Goal: Task Accomplishment & Management: Manage account settings

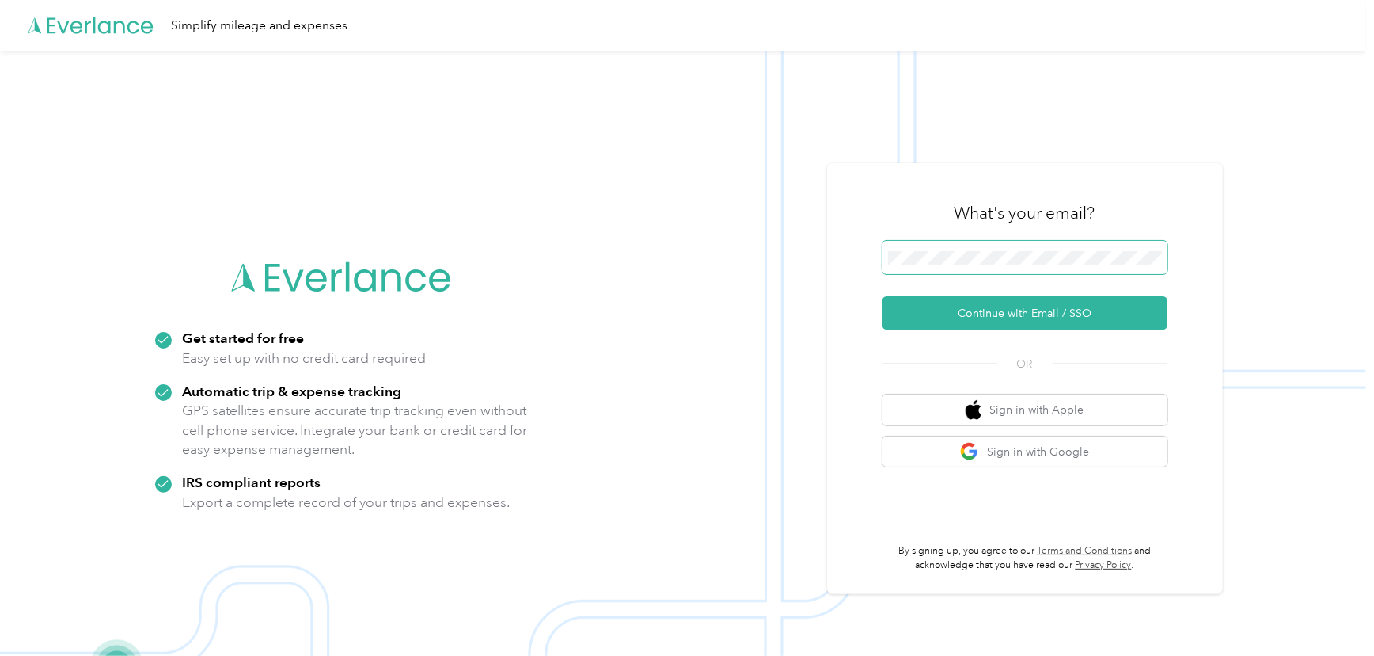
click at [919, 264] on span at bounding box center [1025, 257] width 285 height 33
click at [994, 310] on button "Continue with Email / SSO" at bounding box center [1025, 312] width 285 height 33
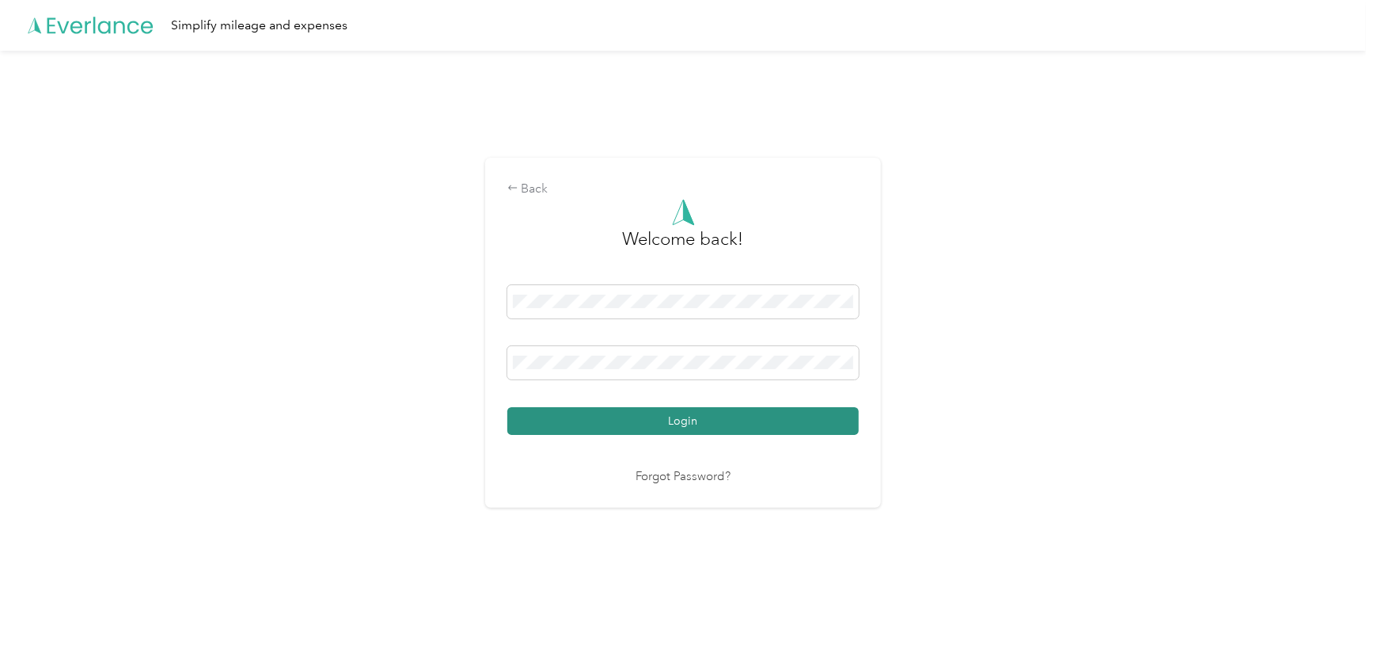
click at [772, 419] on button "Login" at bounding box center [684, 421] width 352 height 28
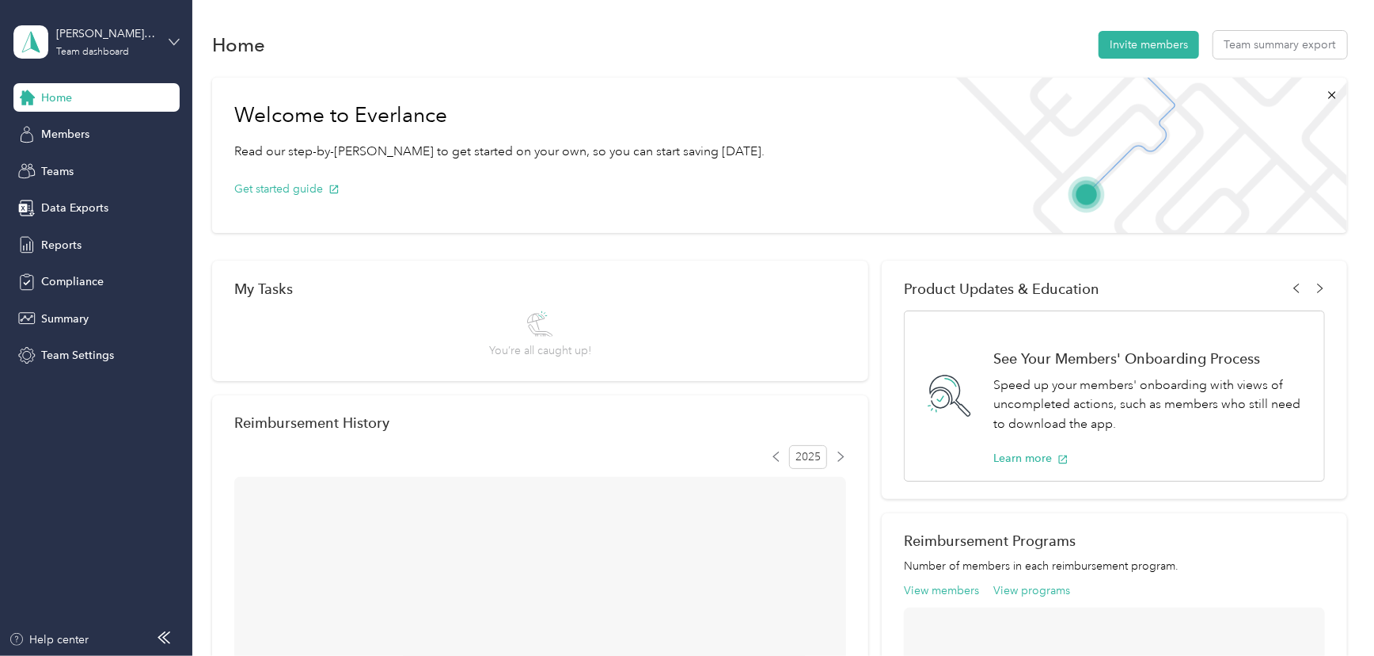
click at [173, 40] on icon at bounding box center [174, 41] width 11 height 11
click at [115, 167] on div "Personal dashboard" at bounding box center [225, 166] width 401 height 28
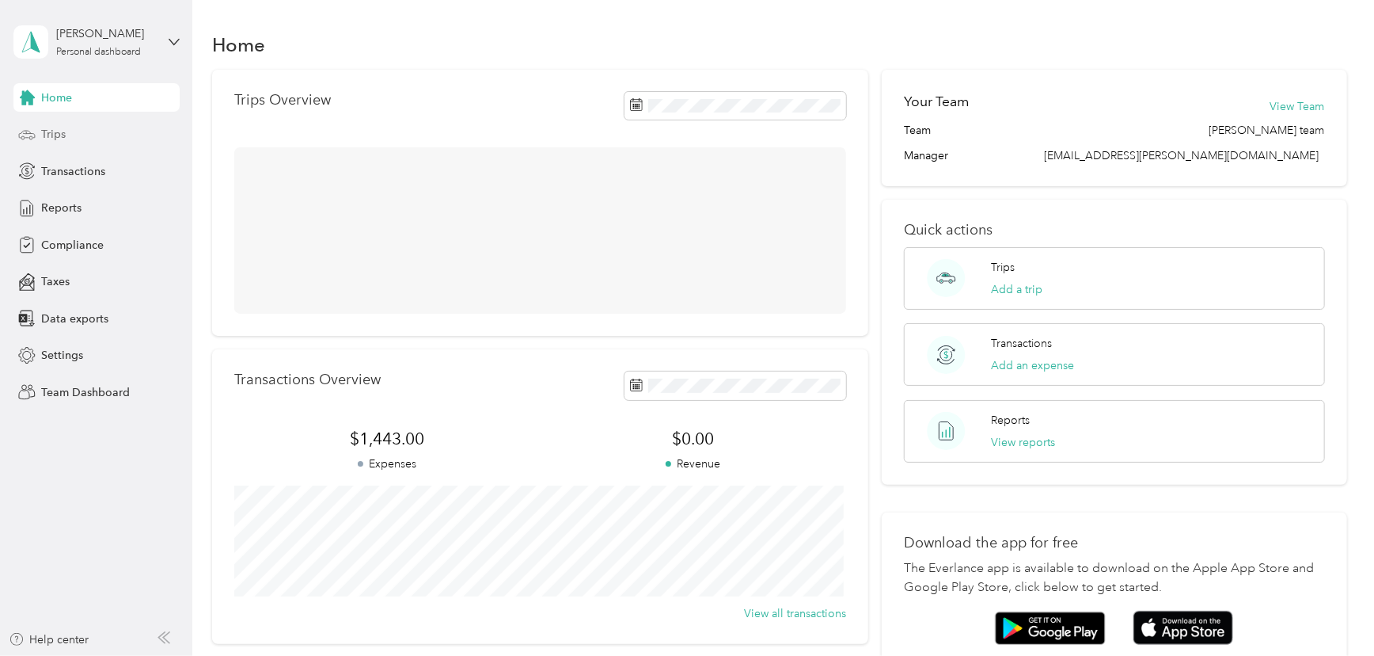
click at [55, 128] on span "Trips" at bounding box center [53, 134] width 25 height 17
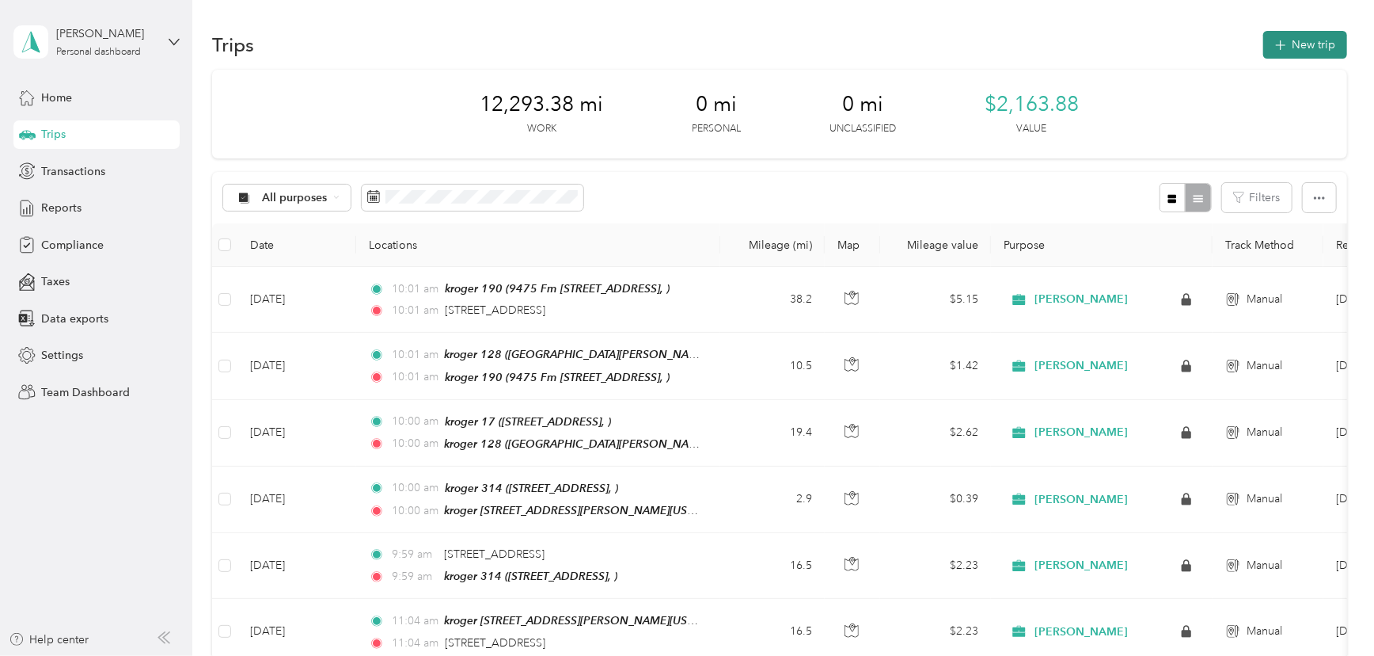
click at [1289, 49] on button "New trip" at bounding box center [1306, 45] width 84 height 28
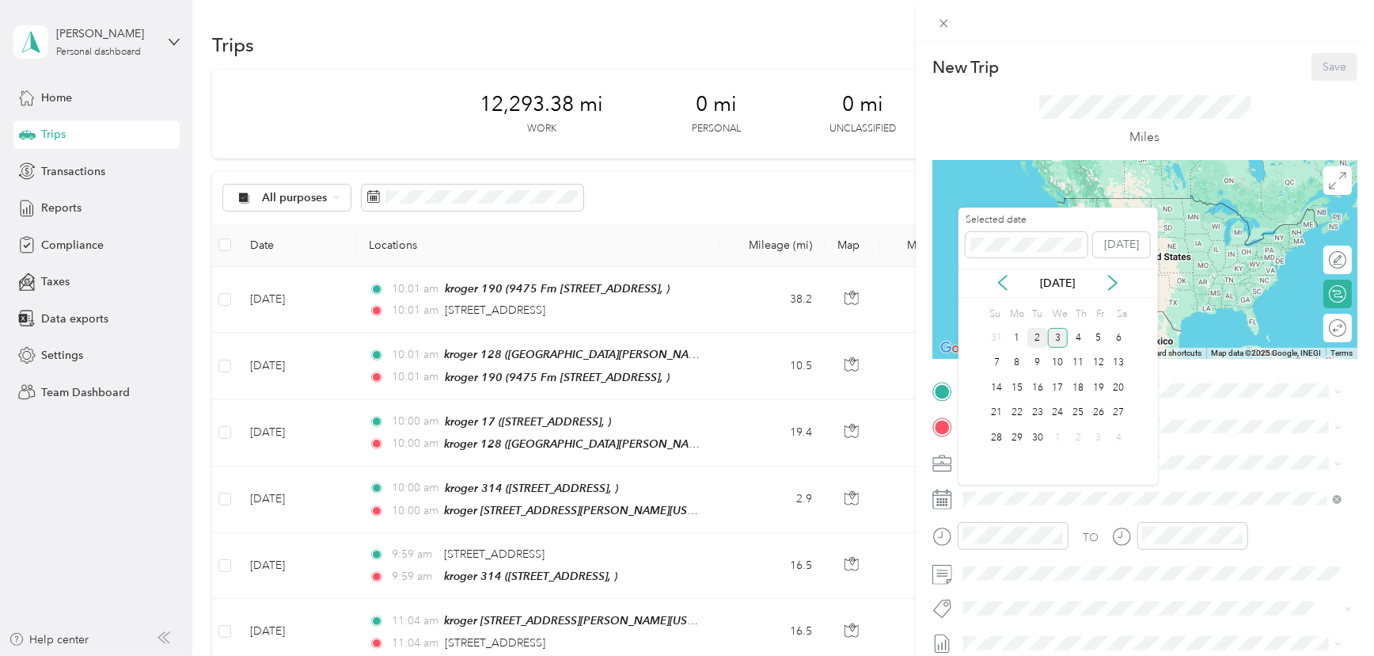
click at [1041, 333] on div "2" at bounding box center [1038, 338] width 21 height 20
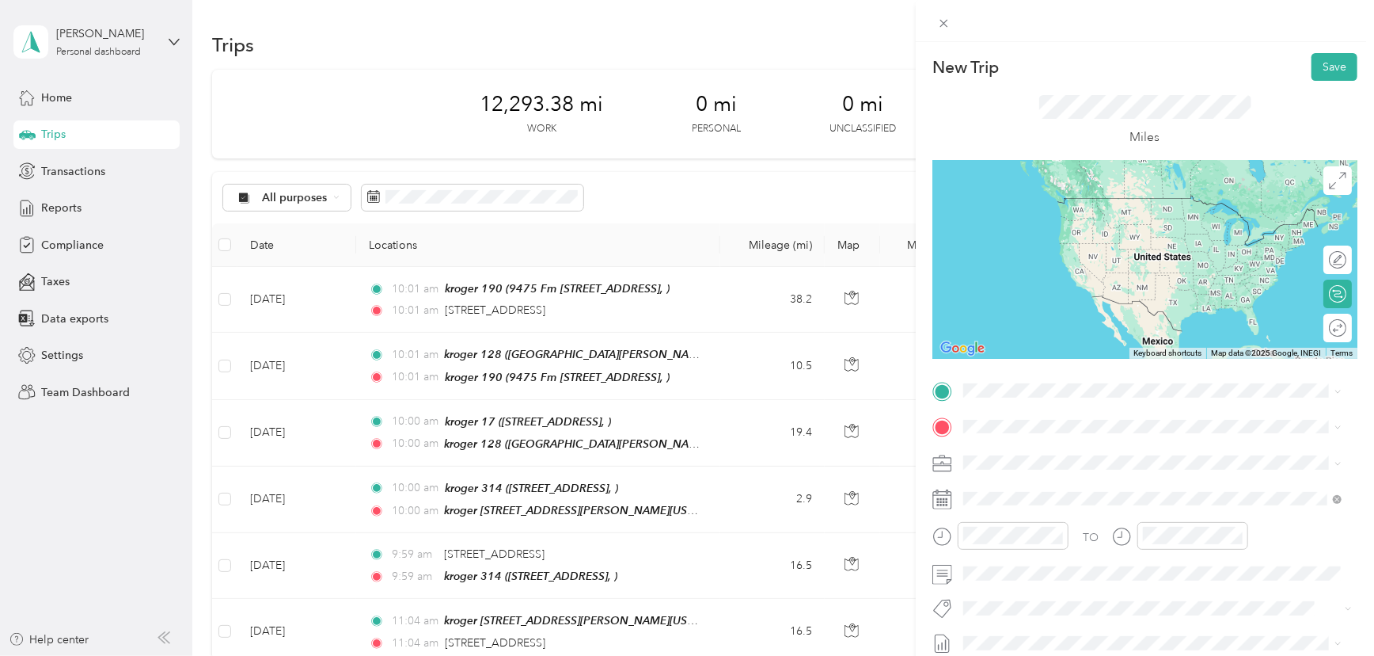
click at [1055, 453] on span "[STREET_ADDRESS][US_STATE]" at bounding box center [1073, 446] width 158 height 14
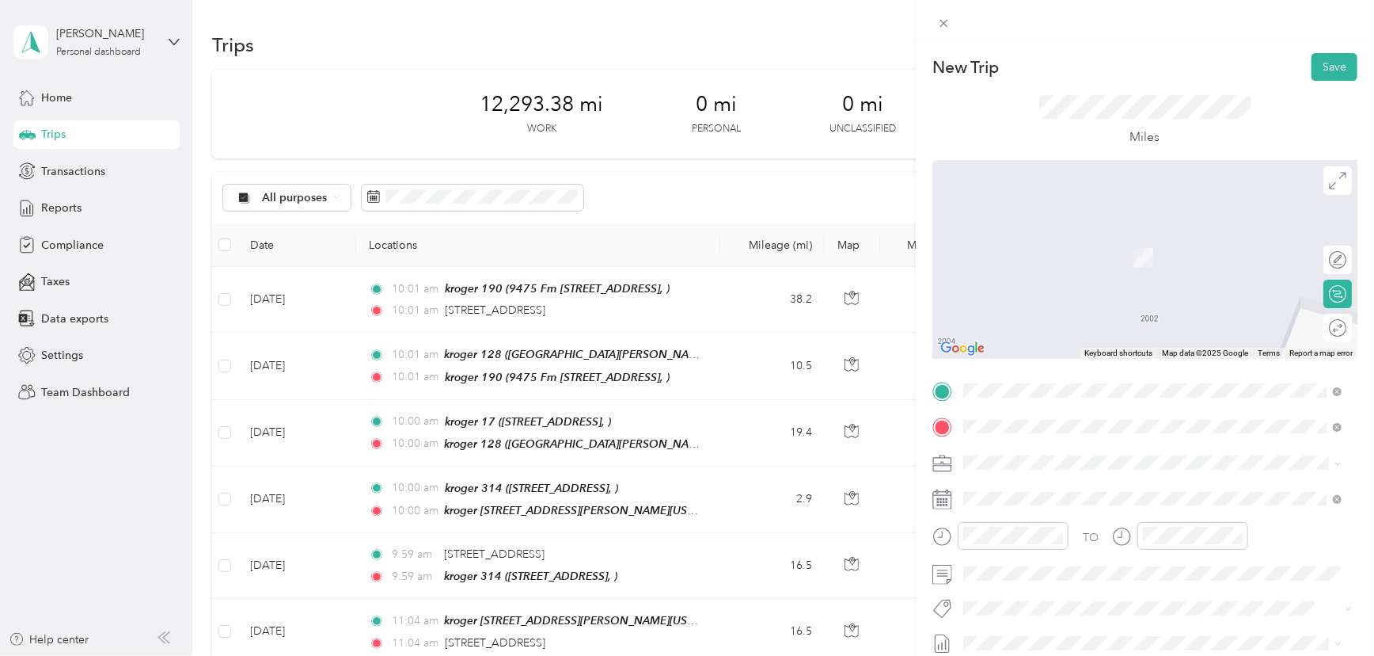
click at [1035, 250] on span "14344 Memorial Dr Houston TX" at bounding box center [1051, 256] width 114 height 13
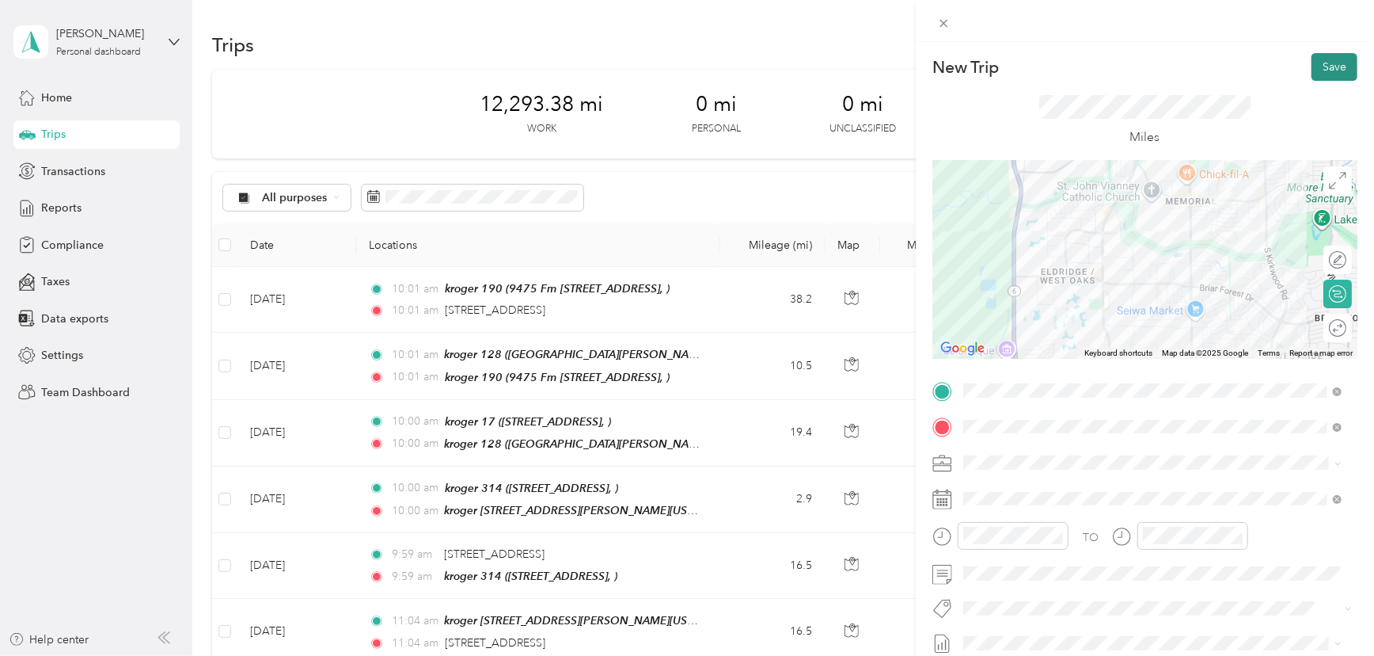
click at [1314, 63] on button "Save" at bounding box center [1335, 67] width 46 height 28
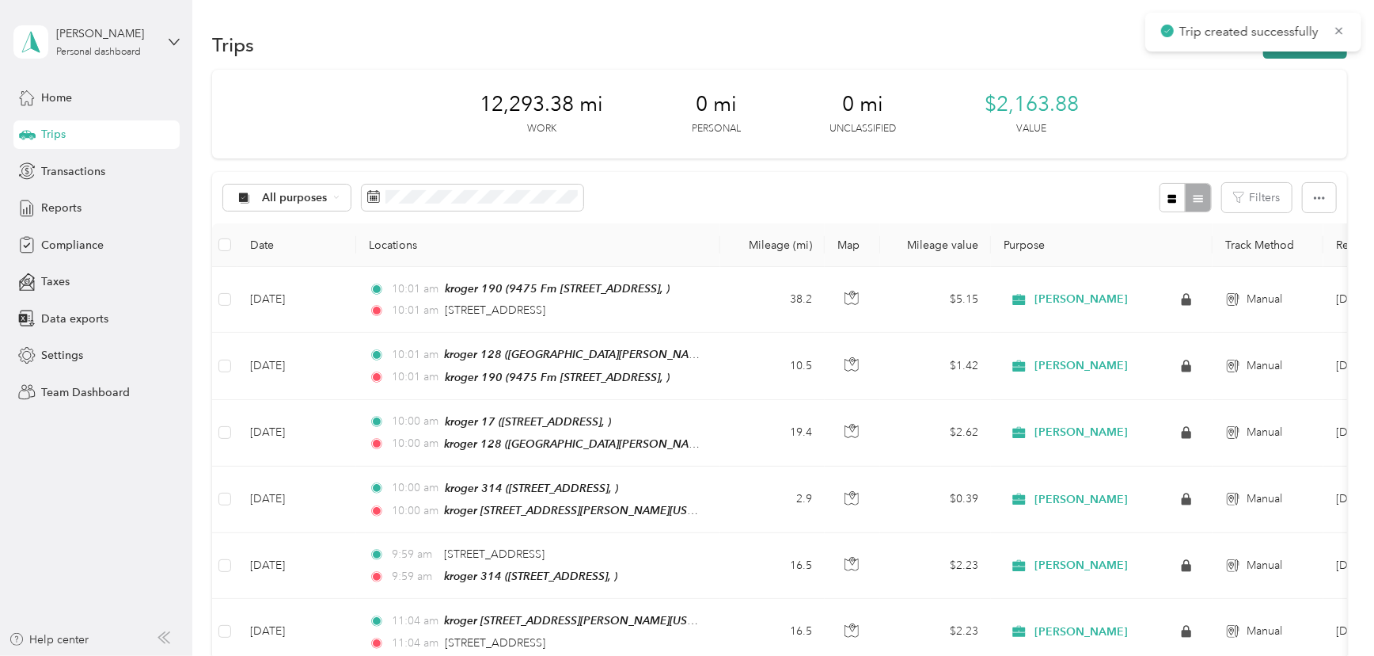
click at [1275, 53] on button "New trip" at bounding box center [1306, 45] width 84 height 28
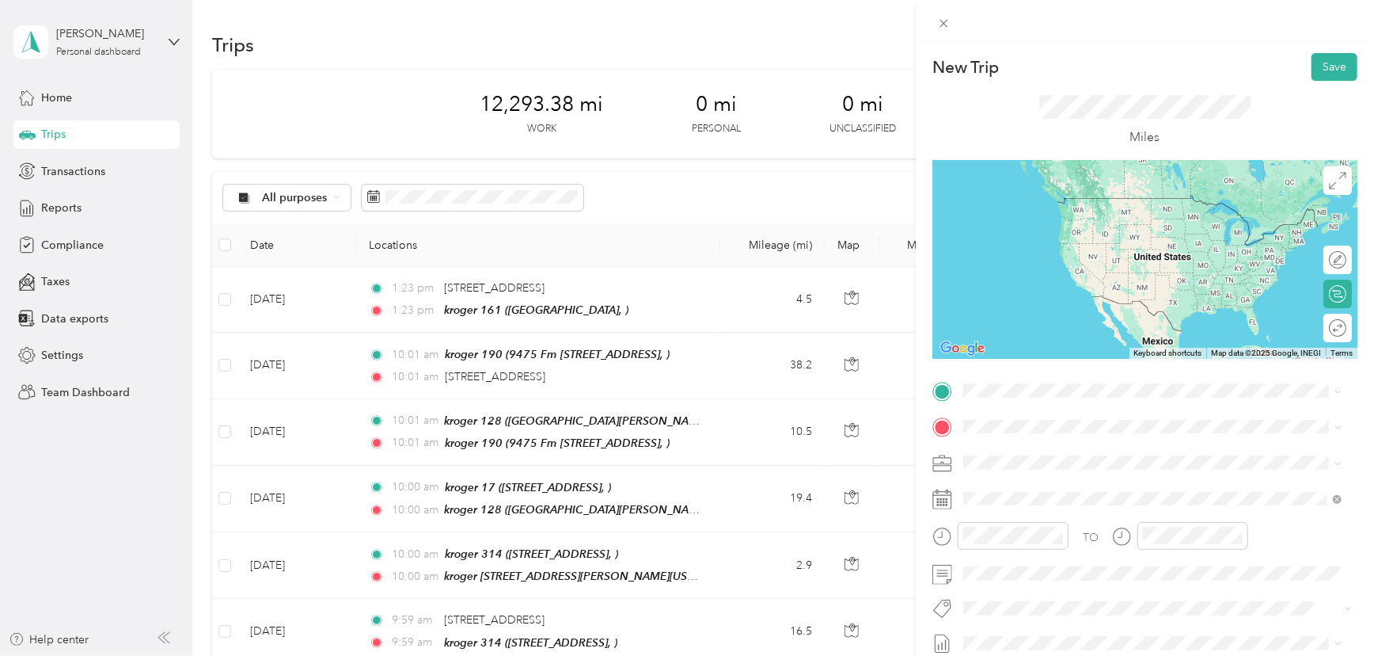
click at [1013, 462] on div "kroger 161 14344 Memorial Dr Houston TX" at bounding box center [1051, 458] width 114 height 33
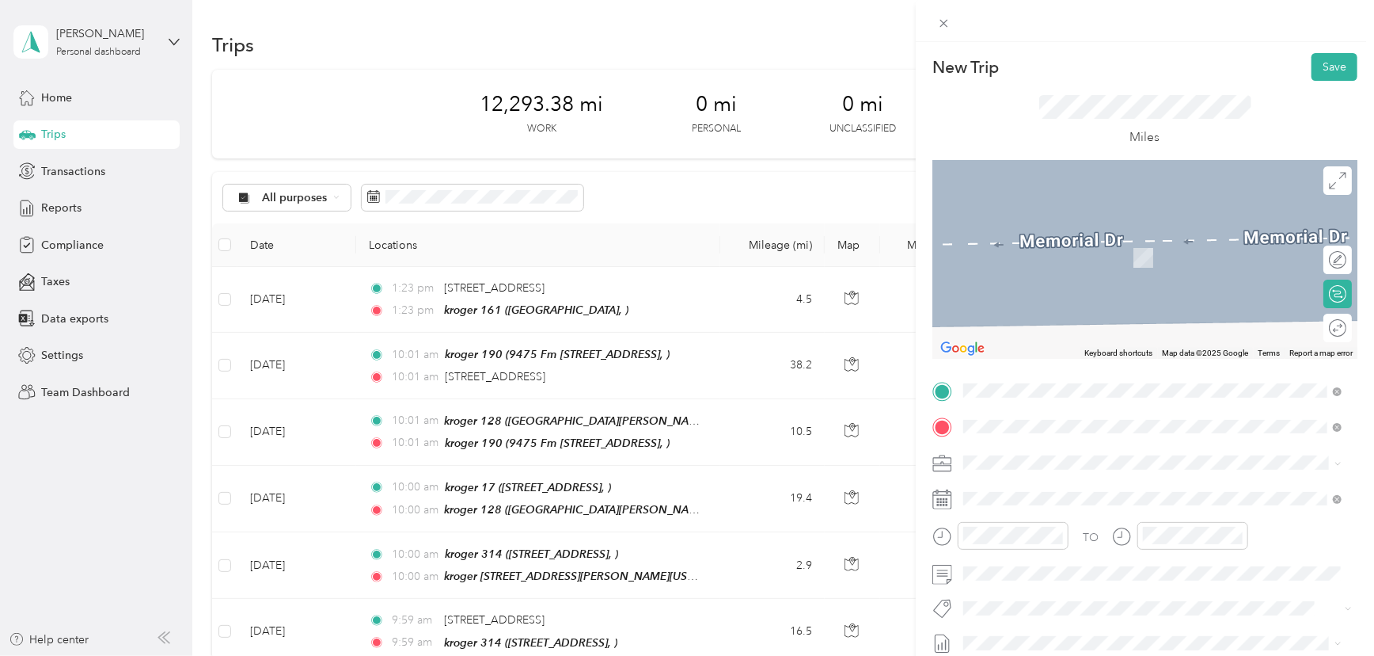
click at [1028, 259] on div "kroger 309 South Voss Road, 77057, Houston, Texas, United States" at bounding box center [1153, 257] width 367 height 55
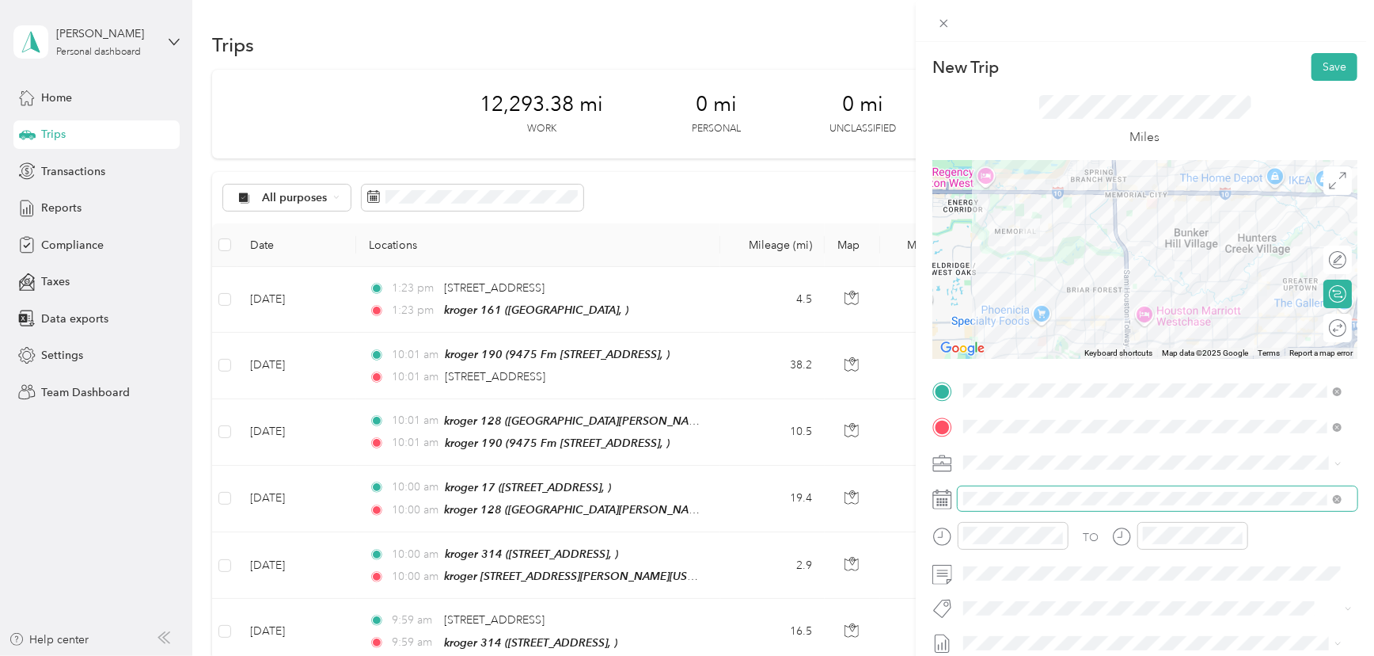
click at [980, 488] on span at bounding box center [1158, 498] width 400 height 25
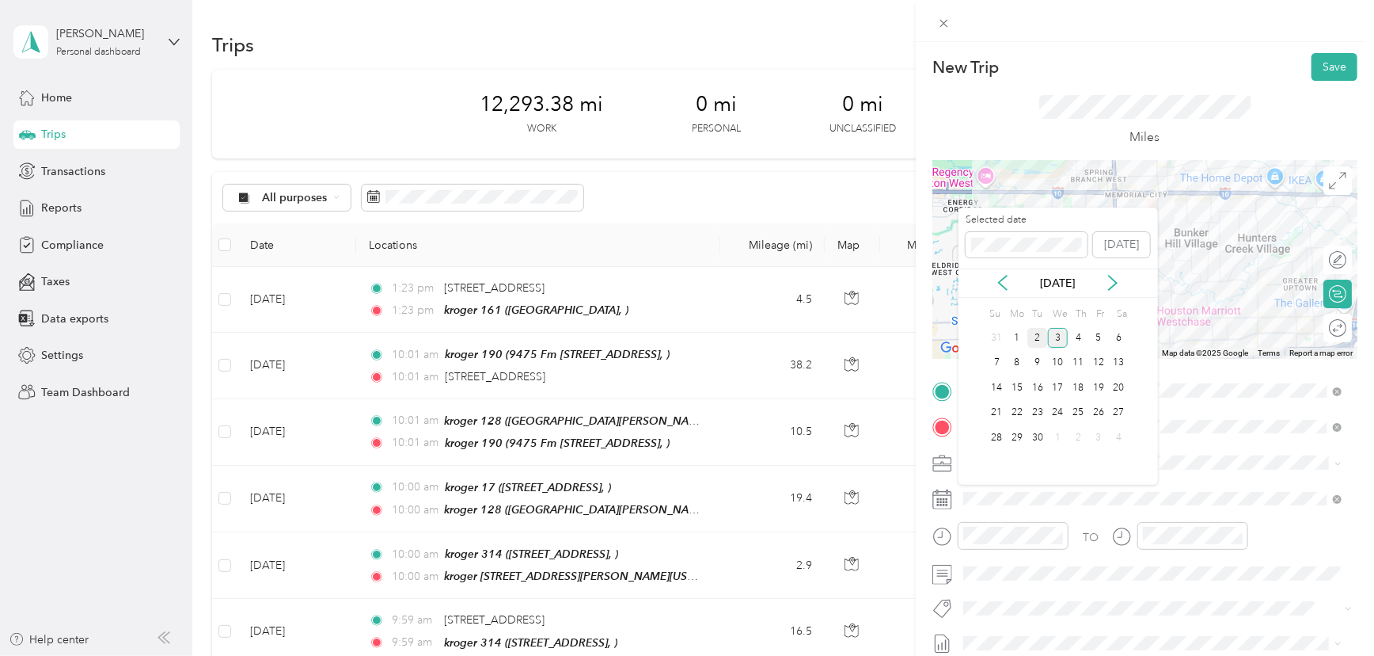
click at [1037, 338] on div "2" at bounding box center [1038, 338] width 21 height 20
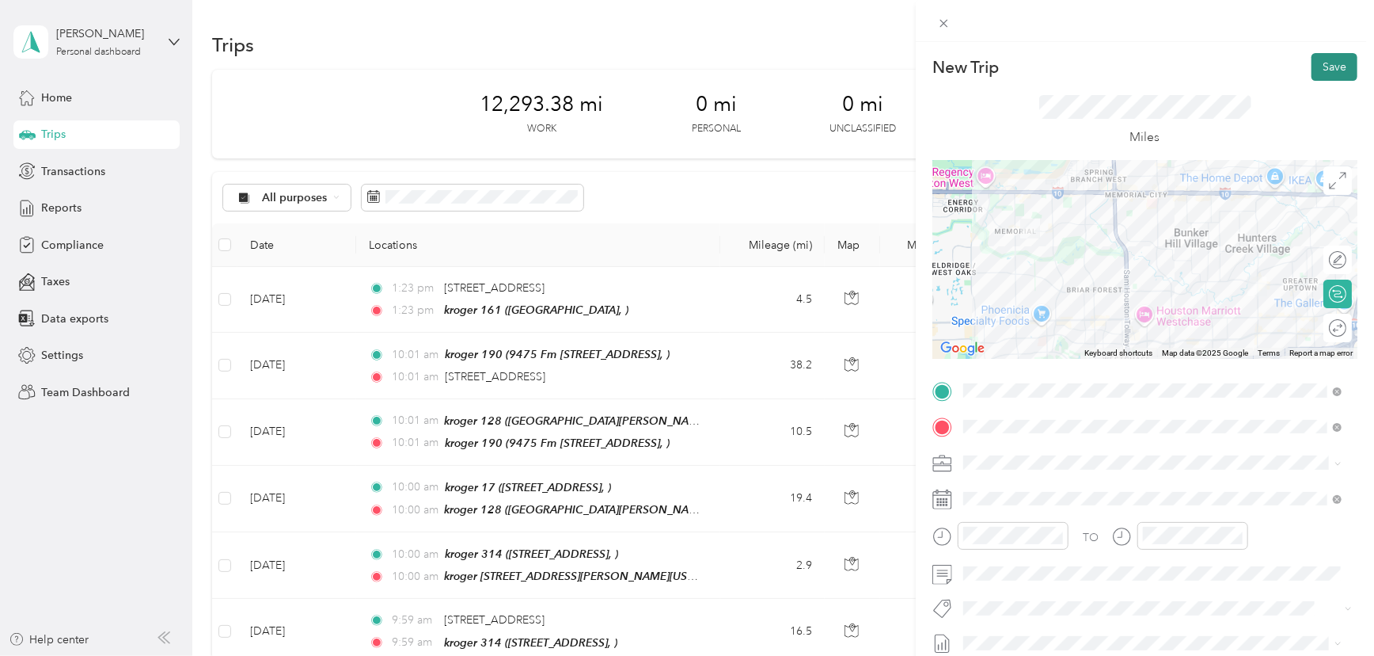
click at [1317, 73] on button "Save" at bounding box center [1335, 67] width 46 height 28
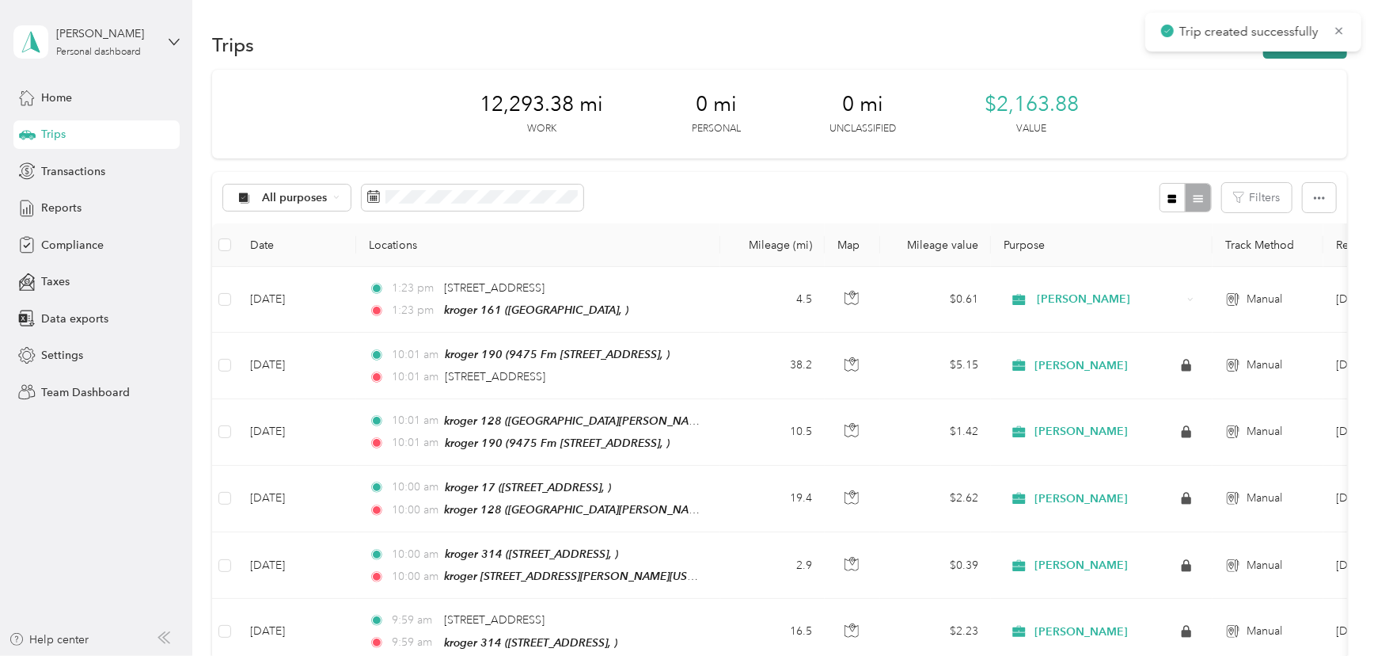
click at [1302, 53] on button "New trip" at bounding box center [1306, 45] width 84 height 28
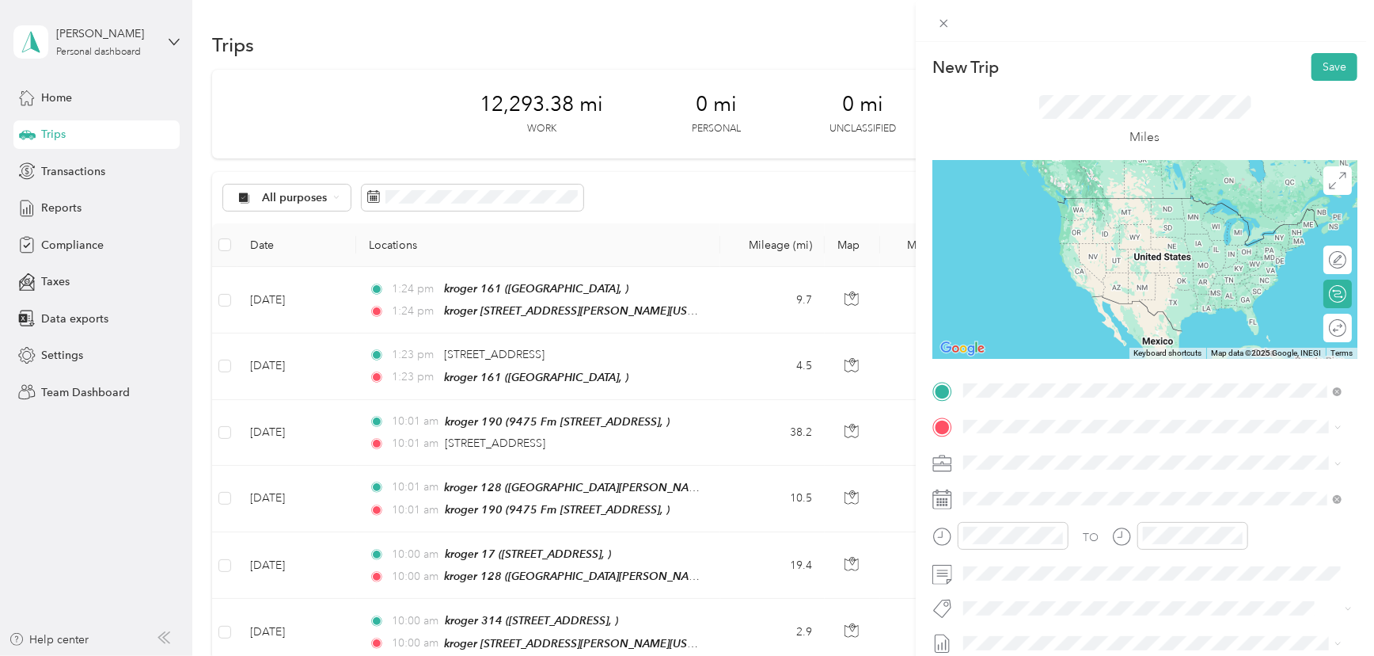
click at [1091, 454] on div "kroger 309" at bounding box center [1165, 453] width 343 height 14
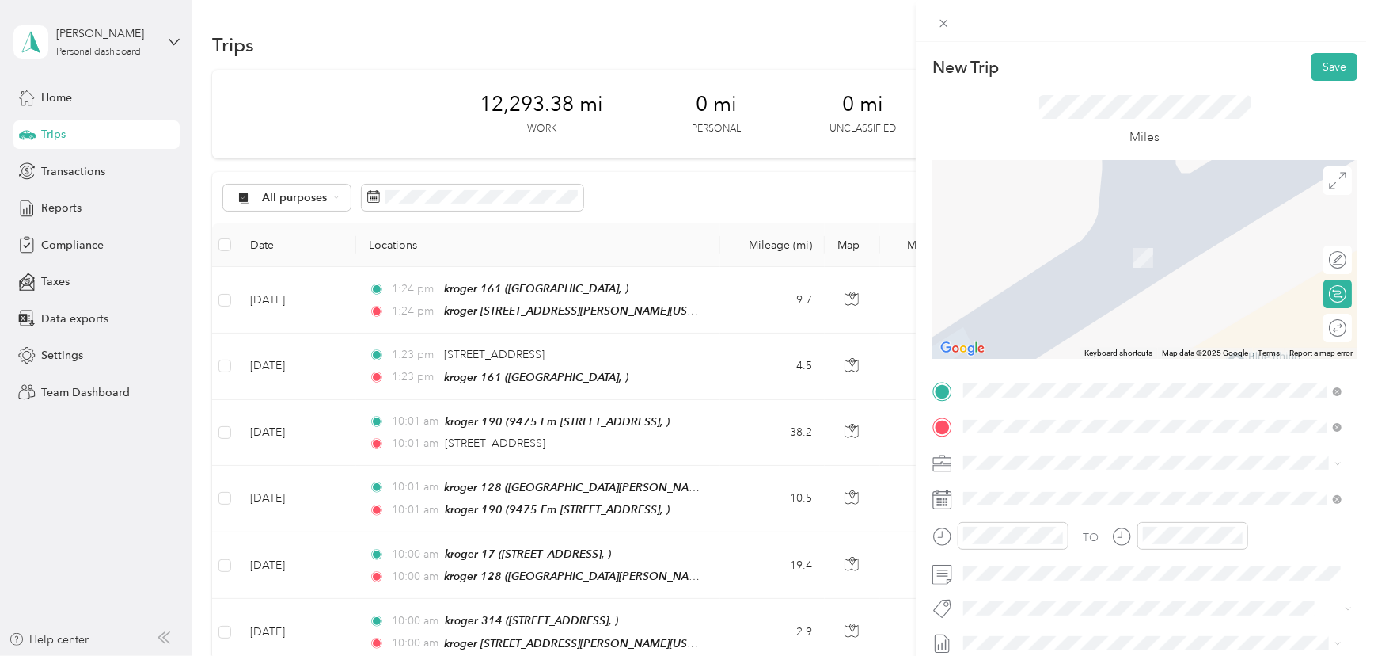
click at [1042, 297] on div "kroger 312 North Shepherd Drive, 77008, Houston, Texas, United States" at bounding box center [1140, 298] width 292 height 33
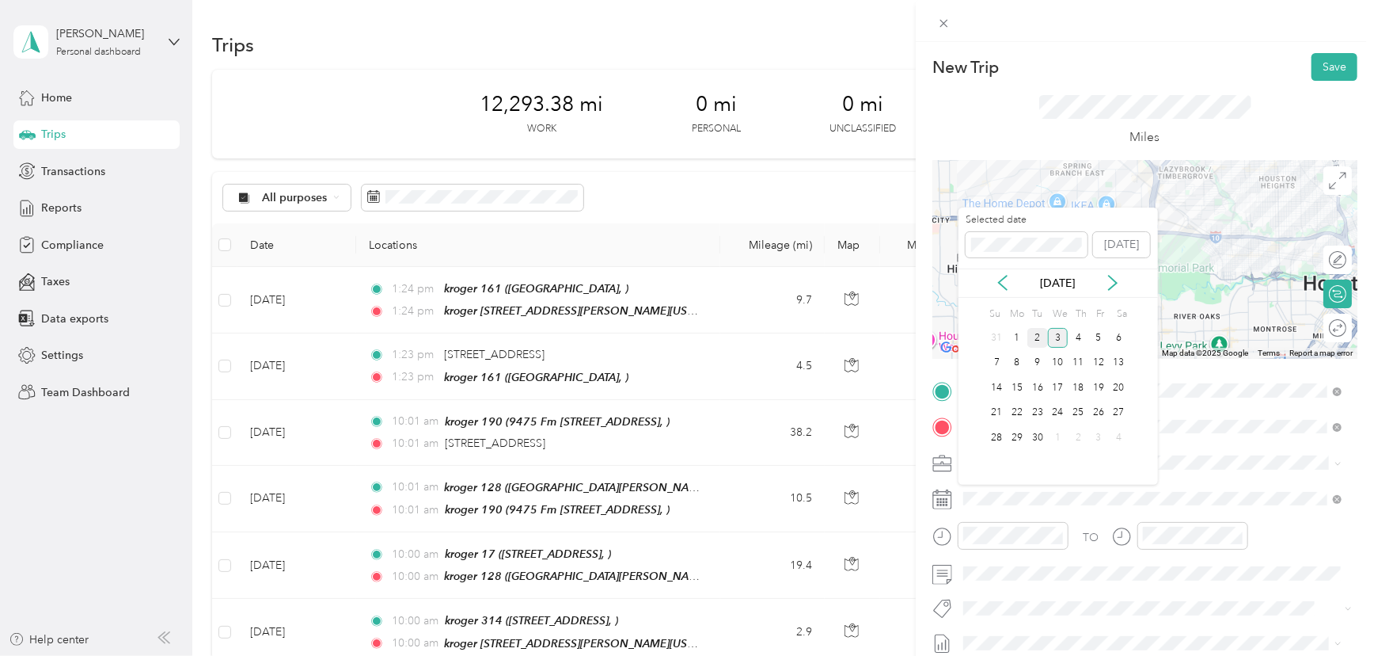
click at [1032, 340] on div "2" at bounding box center [1038, 338] width 21 height 20
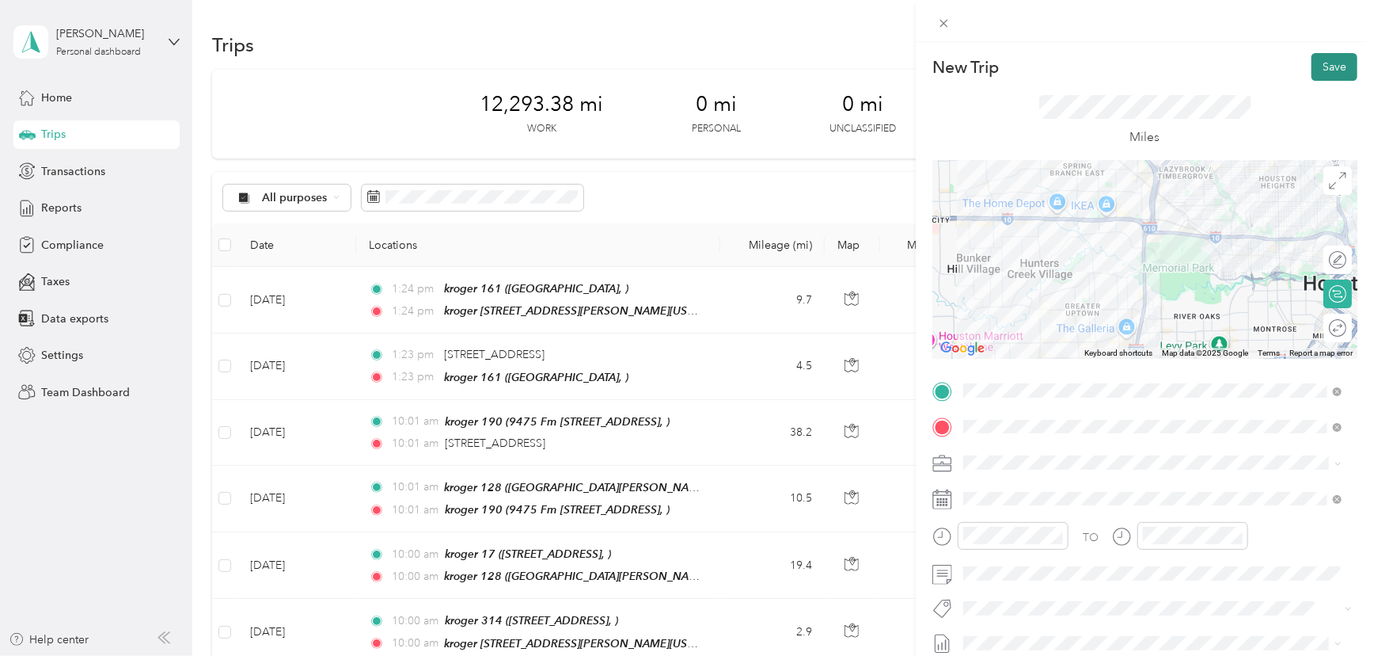
click at [1322, 65] on button "Save" at bounding box center [1335, 67] width 46 height 28
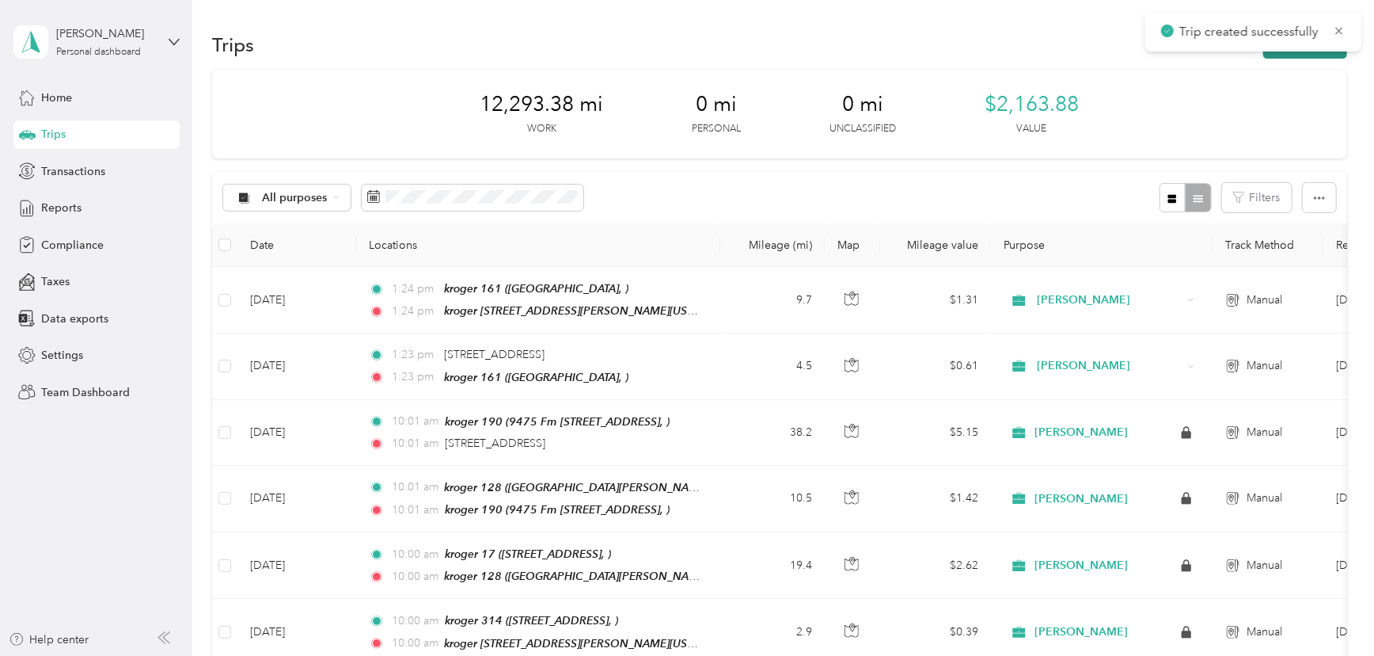
click at [1310, 52] on button "New trip" at bounding box center [1306, 45] width 84 height 28
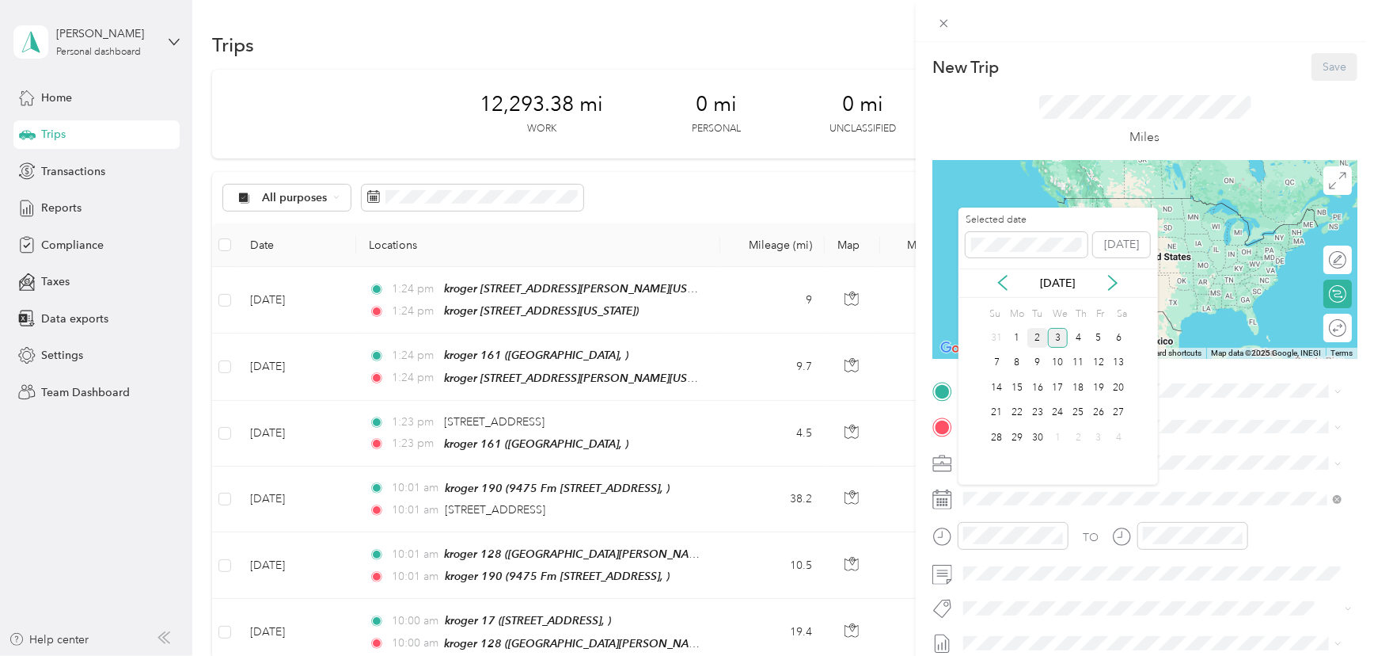
click at [1038, 338] on div "2" at bounding box center [1038, 338] width 21 height 20
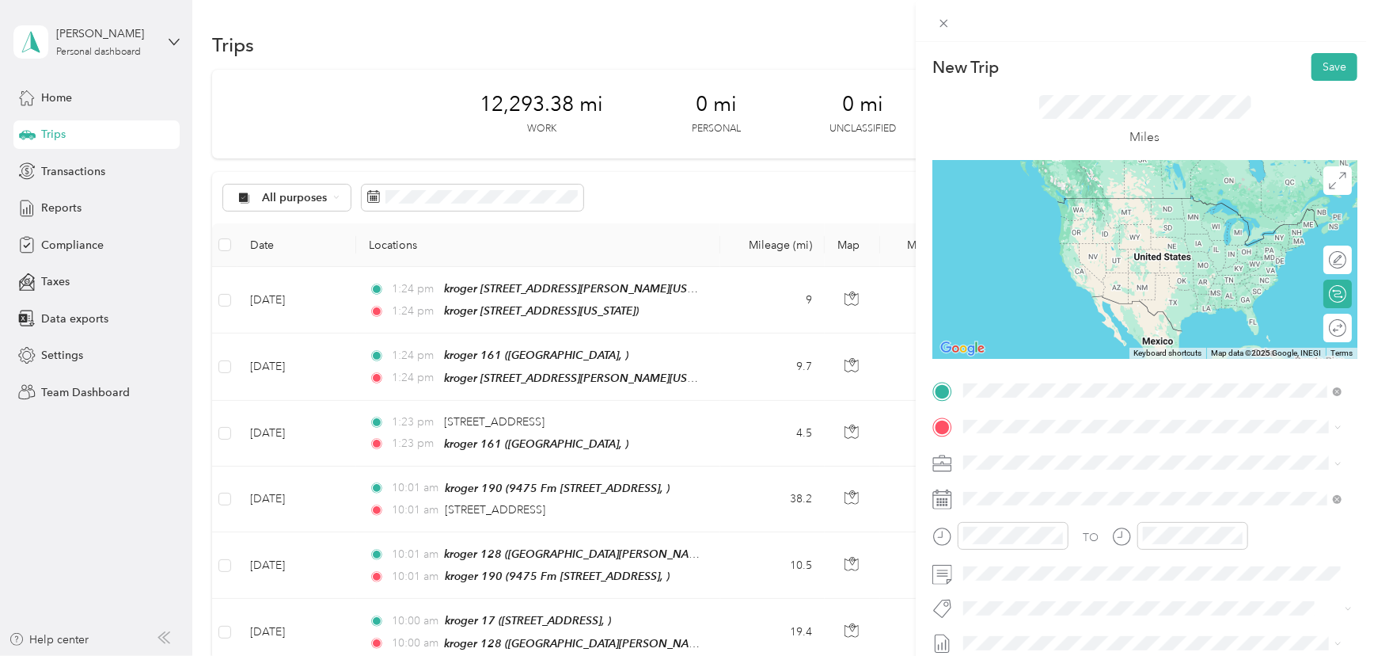
click at [1055, 468] on span "North Shepherd Drive, 77008, Houston, Texas, United States" at bounding box center [1140, 470] width 292 height 13
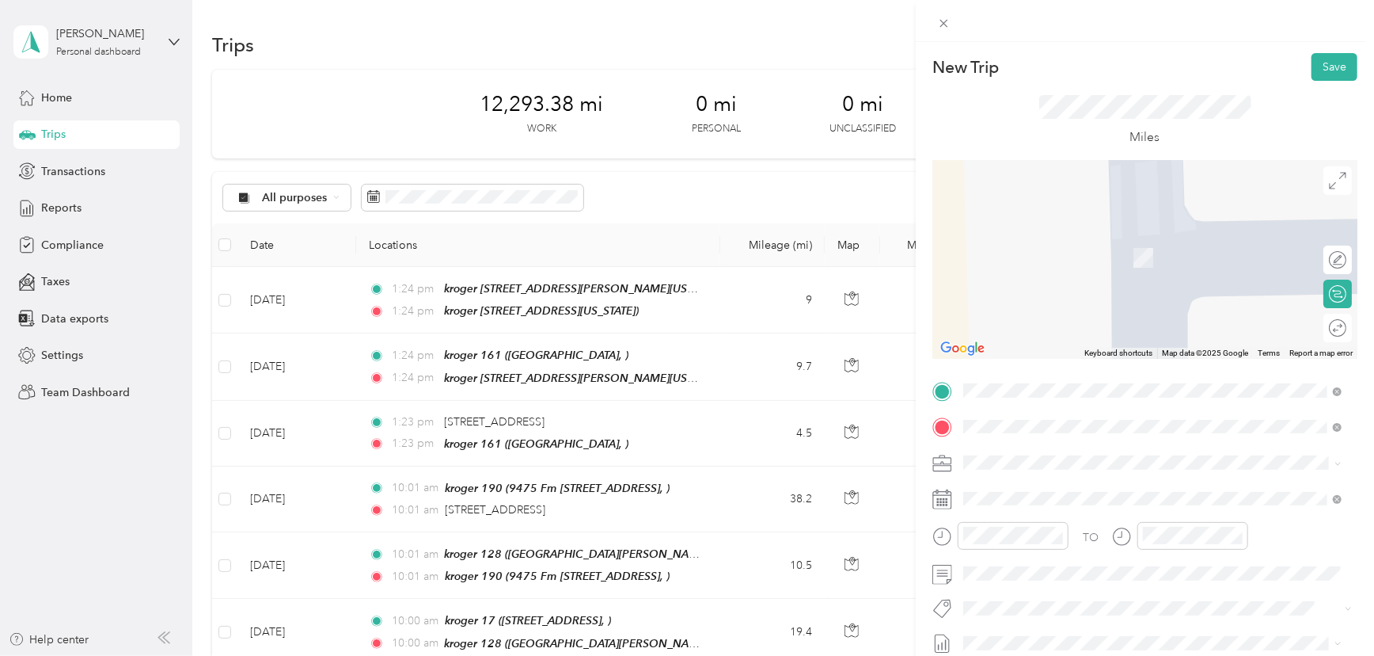
click at [1021, 504] on span "West 43rd Street, 77018, Houston, Texas, United States" at bounding box center [1073, 506] width 158 height 13
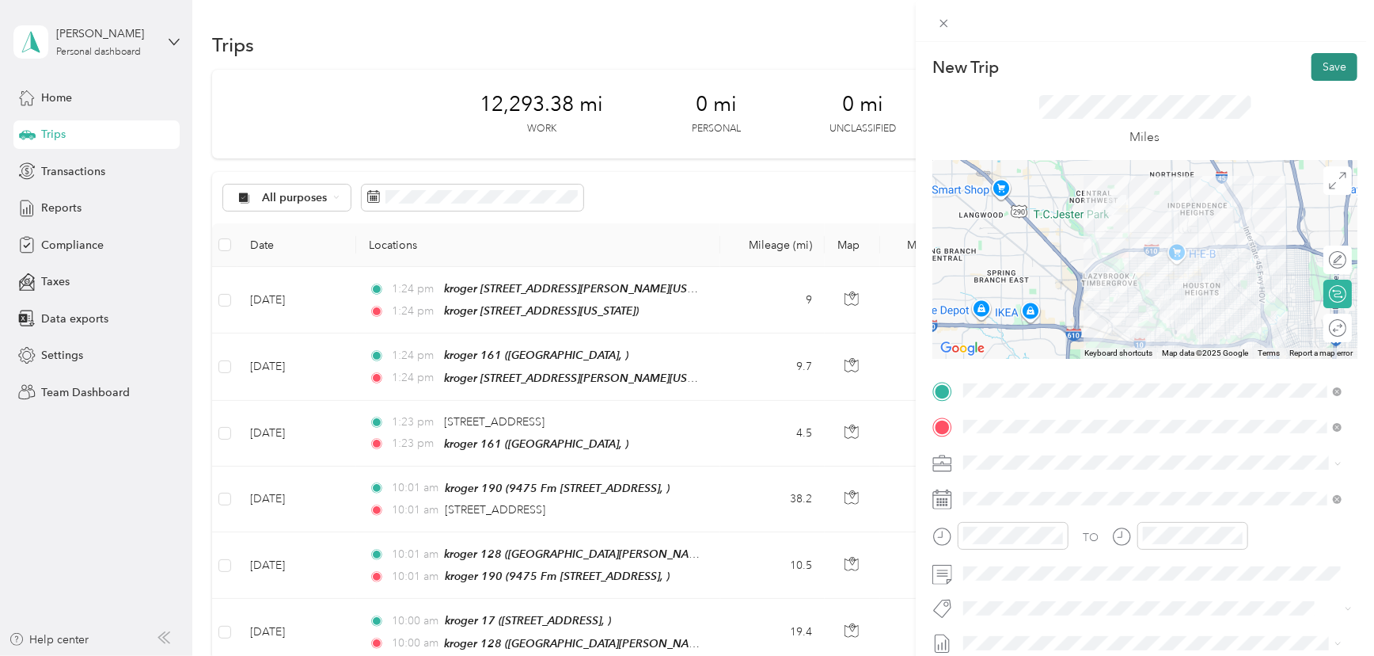
click at [1325, 66] on button "Save" at bounding box center [1335, 67] width 46 height 28
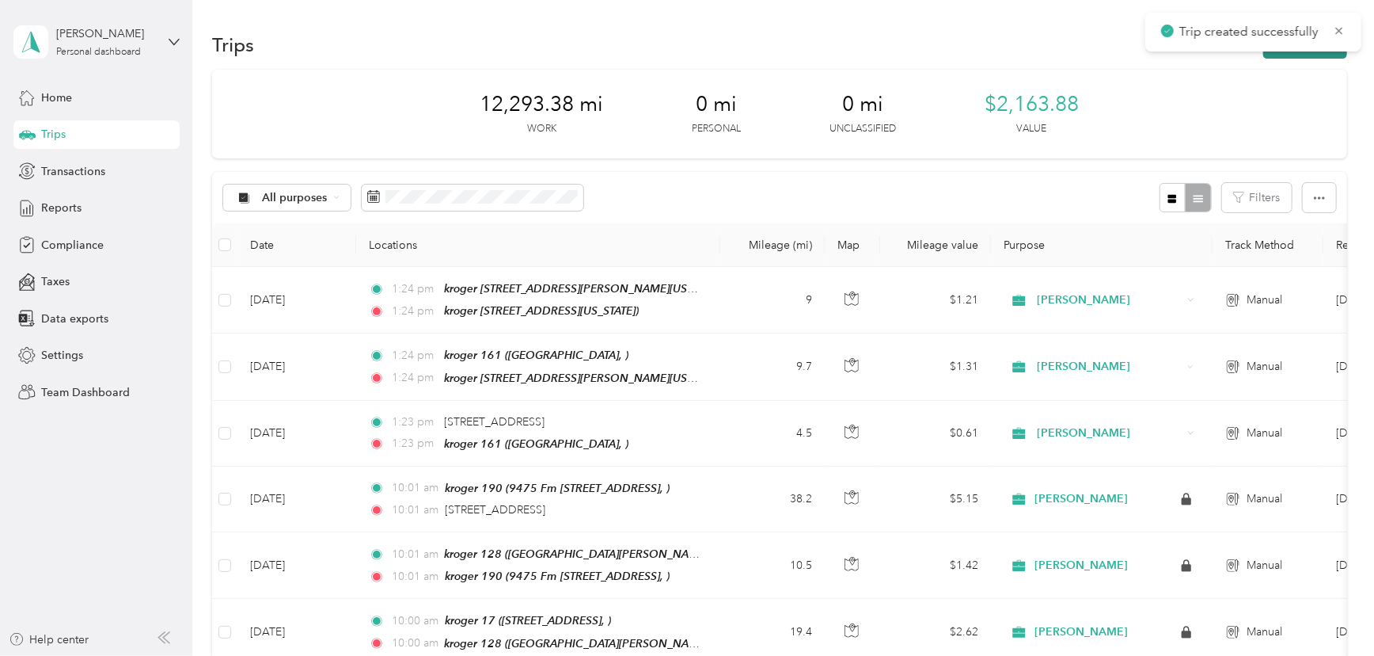
click at [1299, 54] on button "New trip" at bounding box center [1306, 45] width 84 height 28
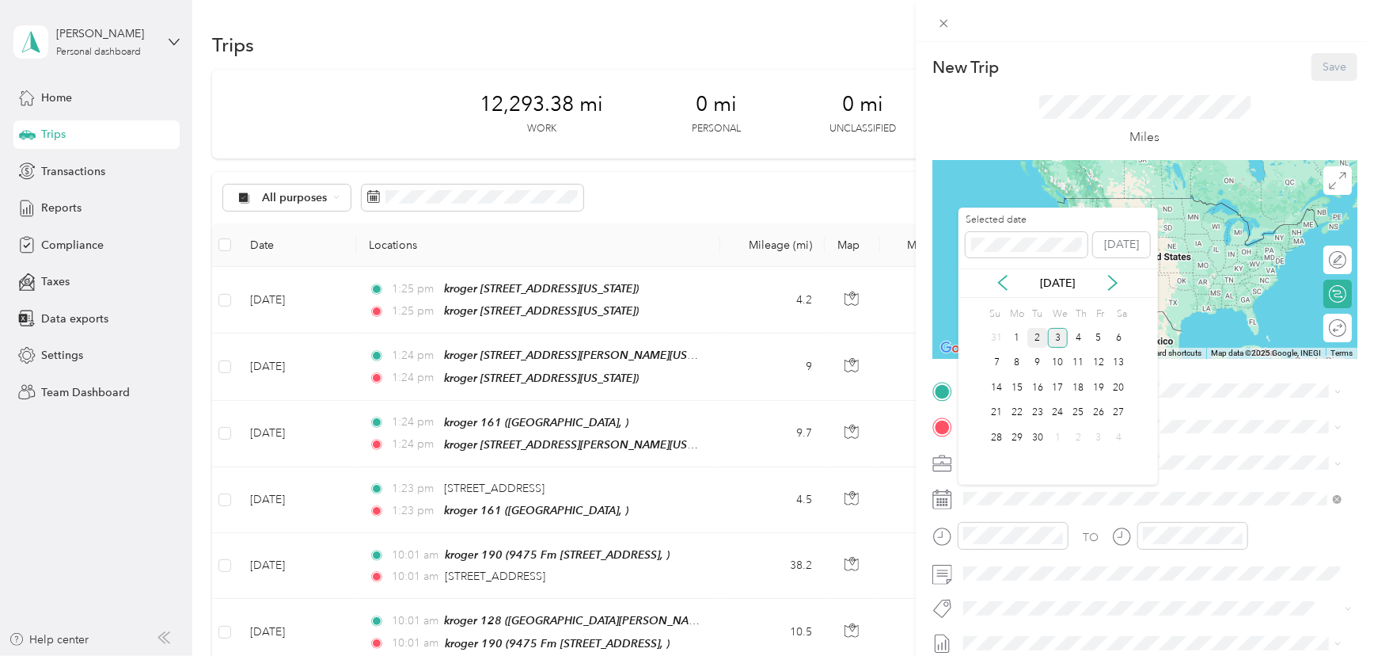
click at [1037, 336] on div "2" at bounding box center [1038, 338] width 21 height 20
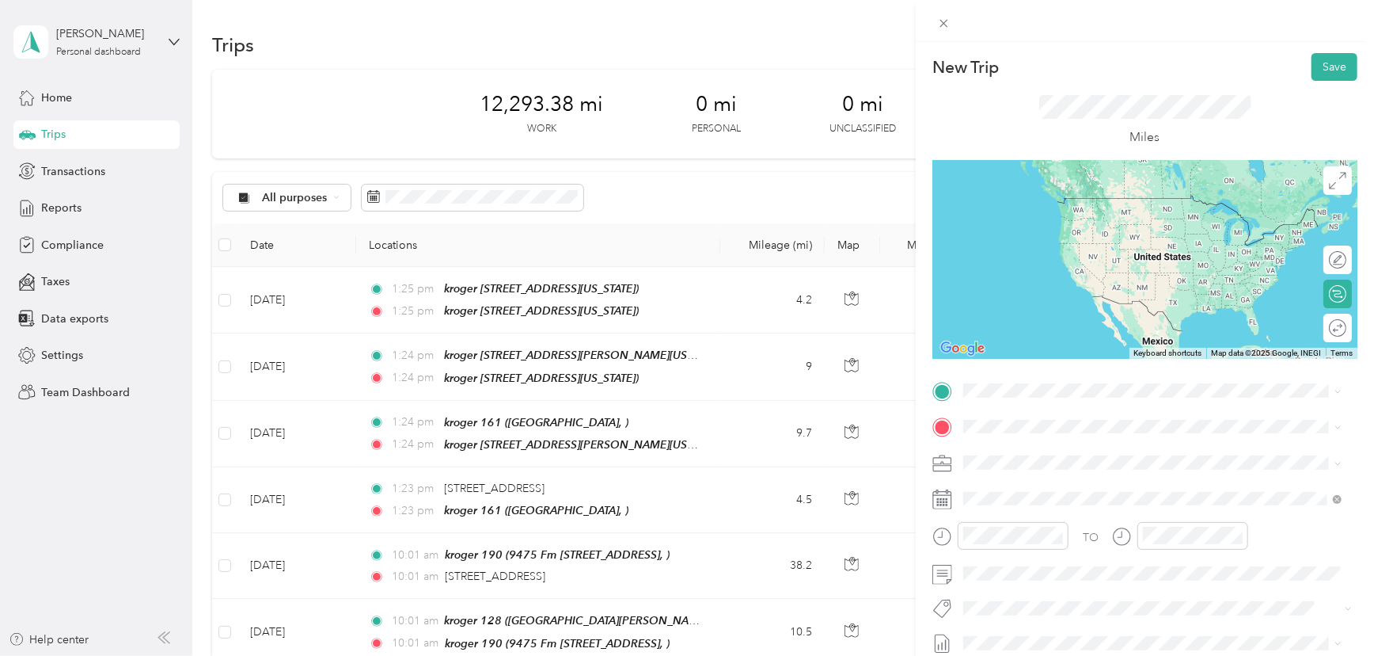
drag, startPoint x: 1069, startPoint y: 475, endPoint x: 1059, endPoint y: 477, distance: 10.6
click at [1066, 475] on li "kroger 356 West 43rd Street, 77018, Houston, Texas, United States" at bounding box center [1153, 456] width 389 height 50
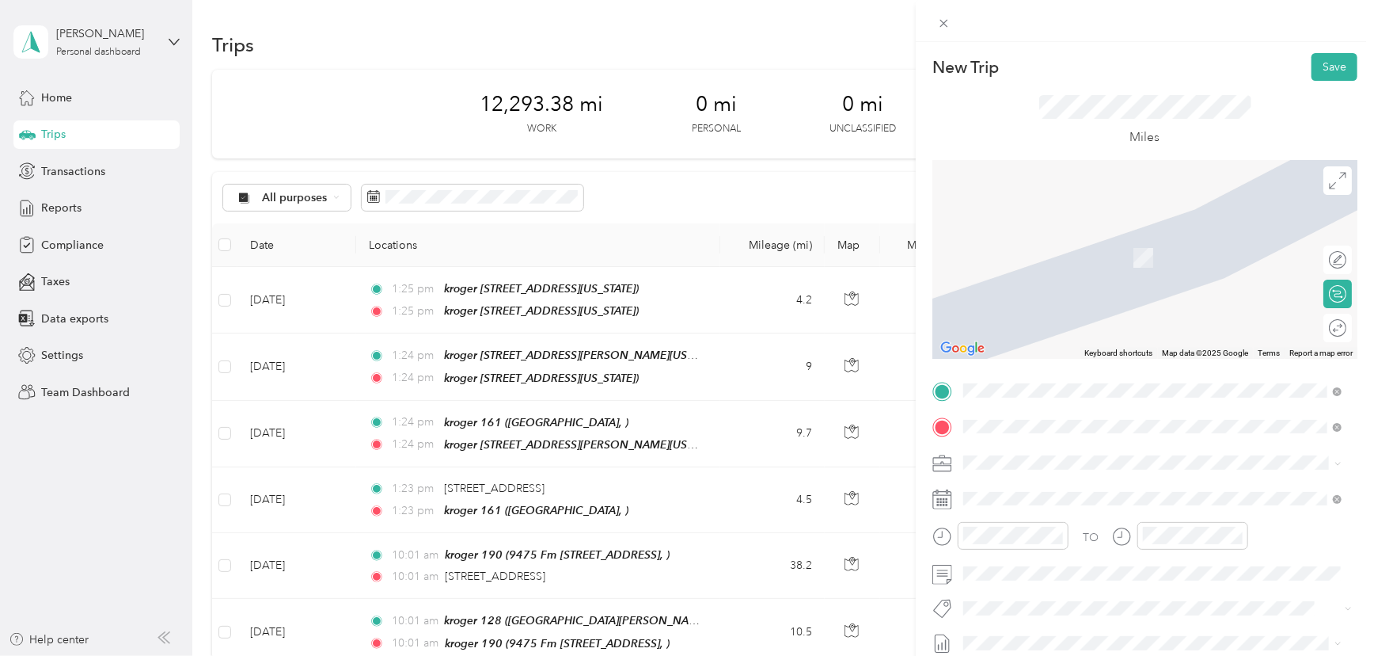
click at [1026, 253] on span "West 20th Street, 77008, Houston, Texas, United States" at bounding box center [1073, 256] width 158 height 13
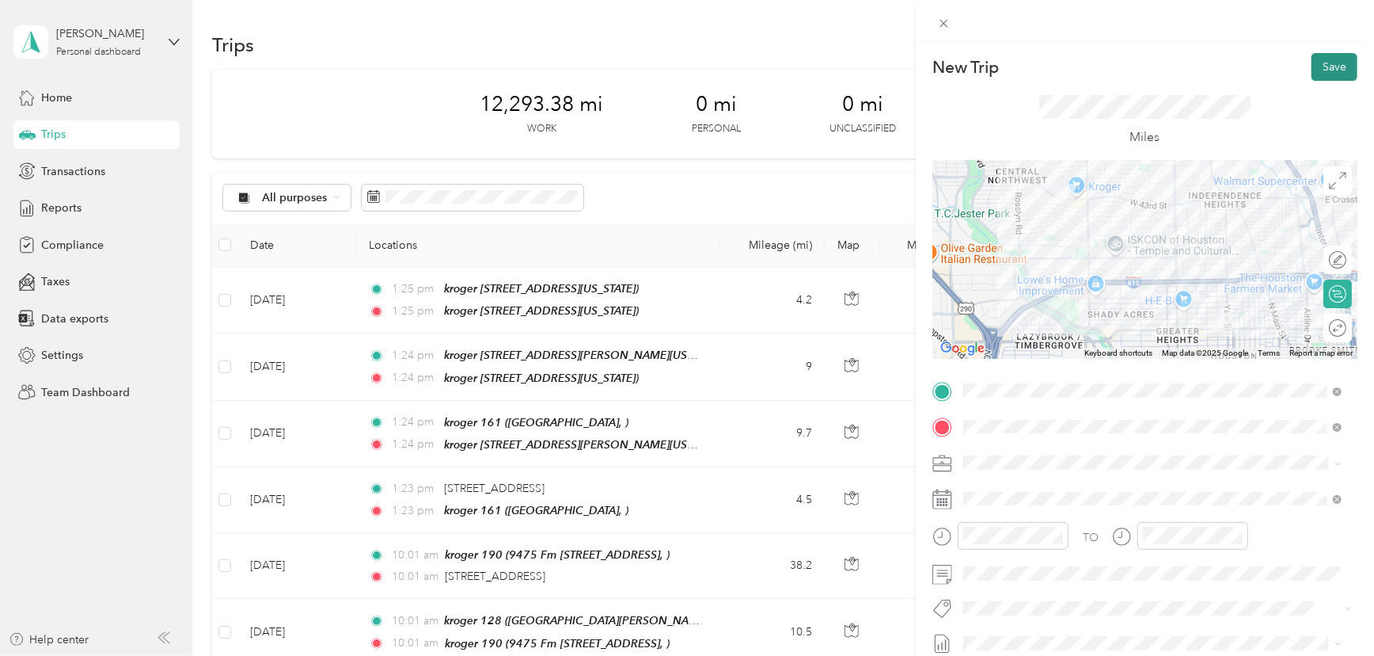
click at [1312, 67] on button "Save" at bounding box center [1335, 67] width 46 height 28
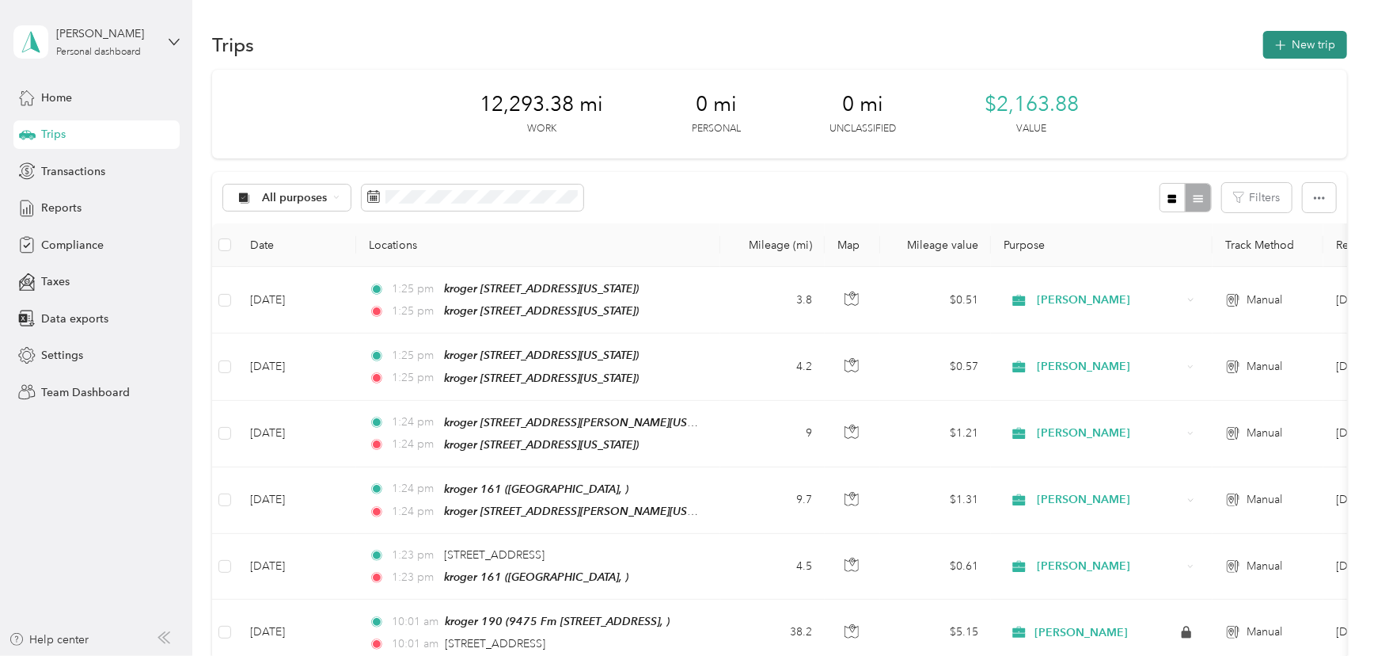
click at [1287, 40] on button "New trip" at bounding box center [1306, 45] width 84 height 28
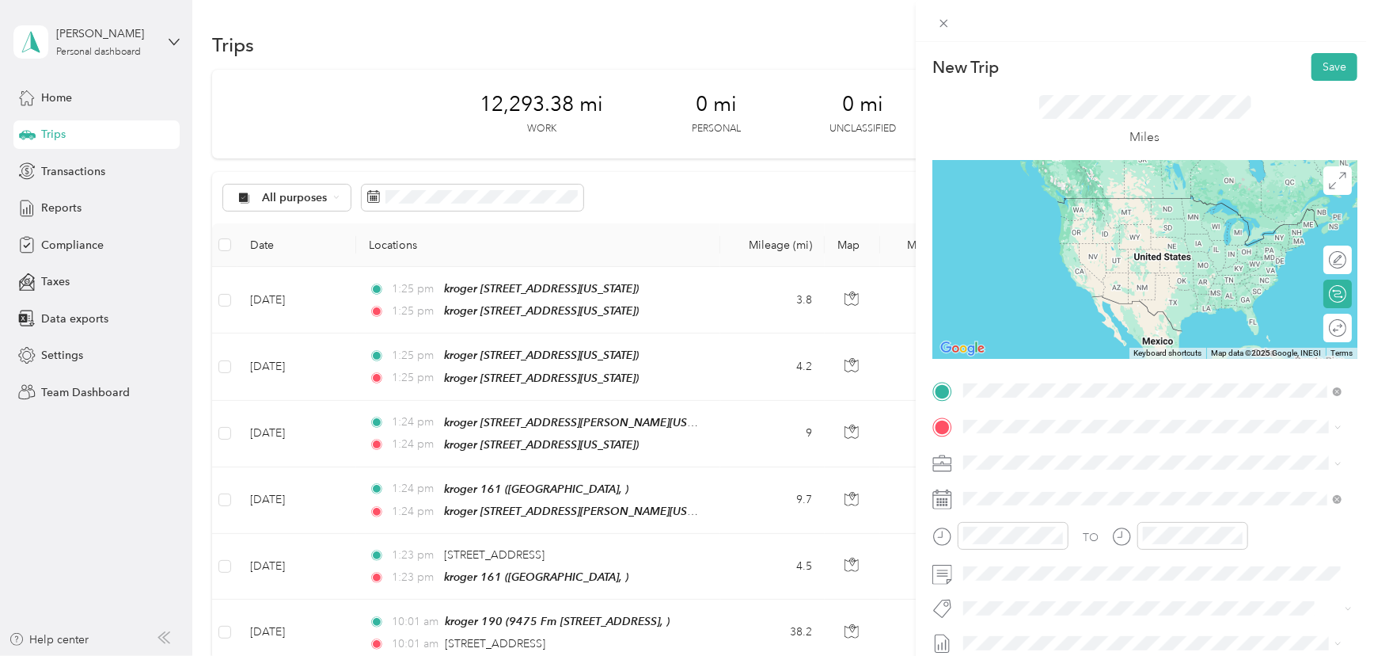
click at [1024, 467] on span "West 20th Street, 77008, Houston, Texas, United States" at bounding box center [1073, 470] width 158 height 13
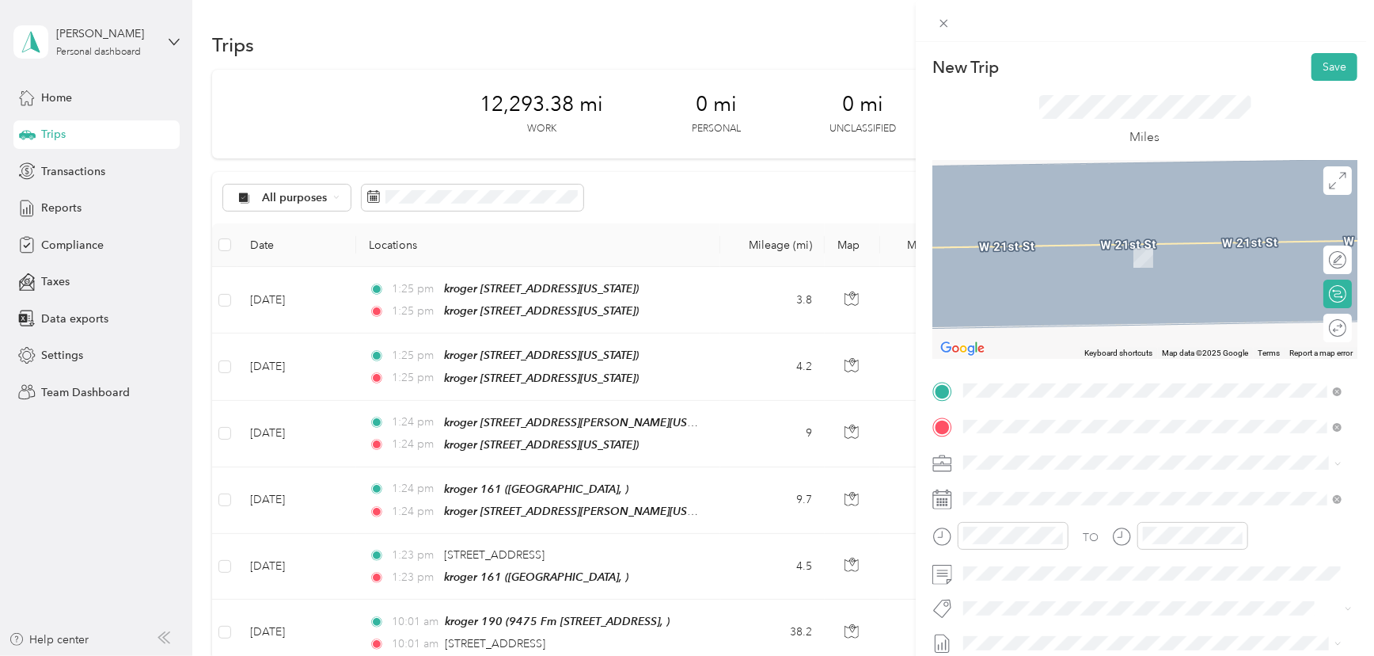
click at [1068, 489] on span "2002 Crescent Palm Court Houston, Texas 77077, United States" at bounding box center [1073, 484] width 158 height 14
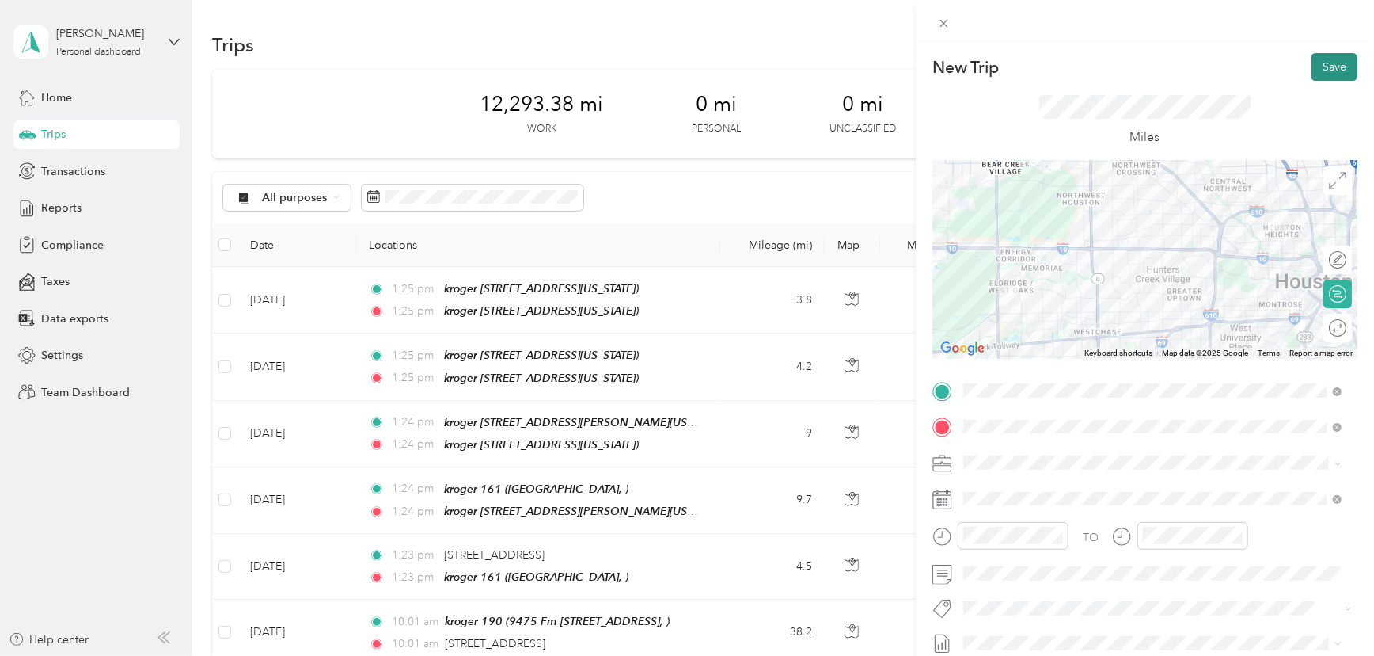
click at [1317, 67] on button "Save" at bounding box center [1335, 67] width 46 height 28
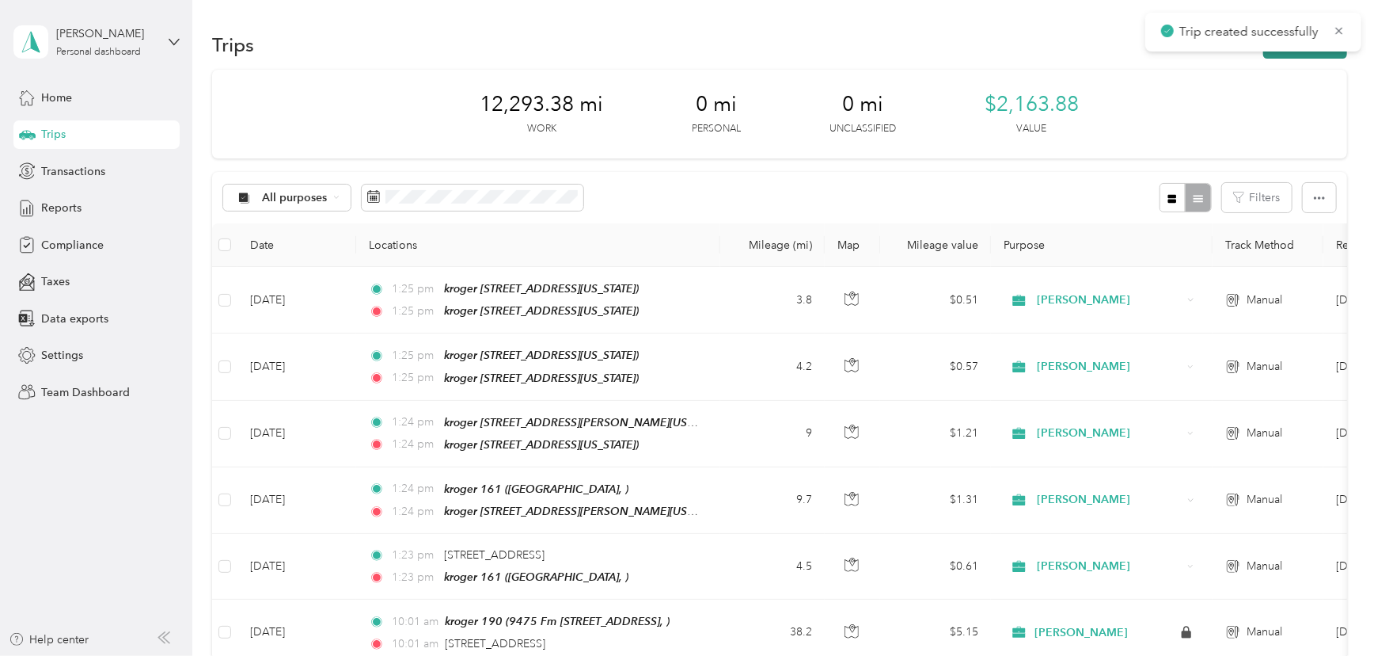
click at [1288, 51] on button "New trip" at bounding box center [1306, 45] width 84 height 28
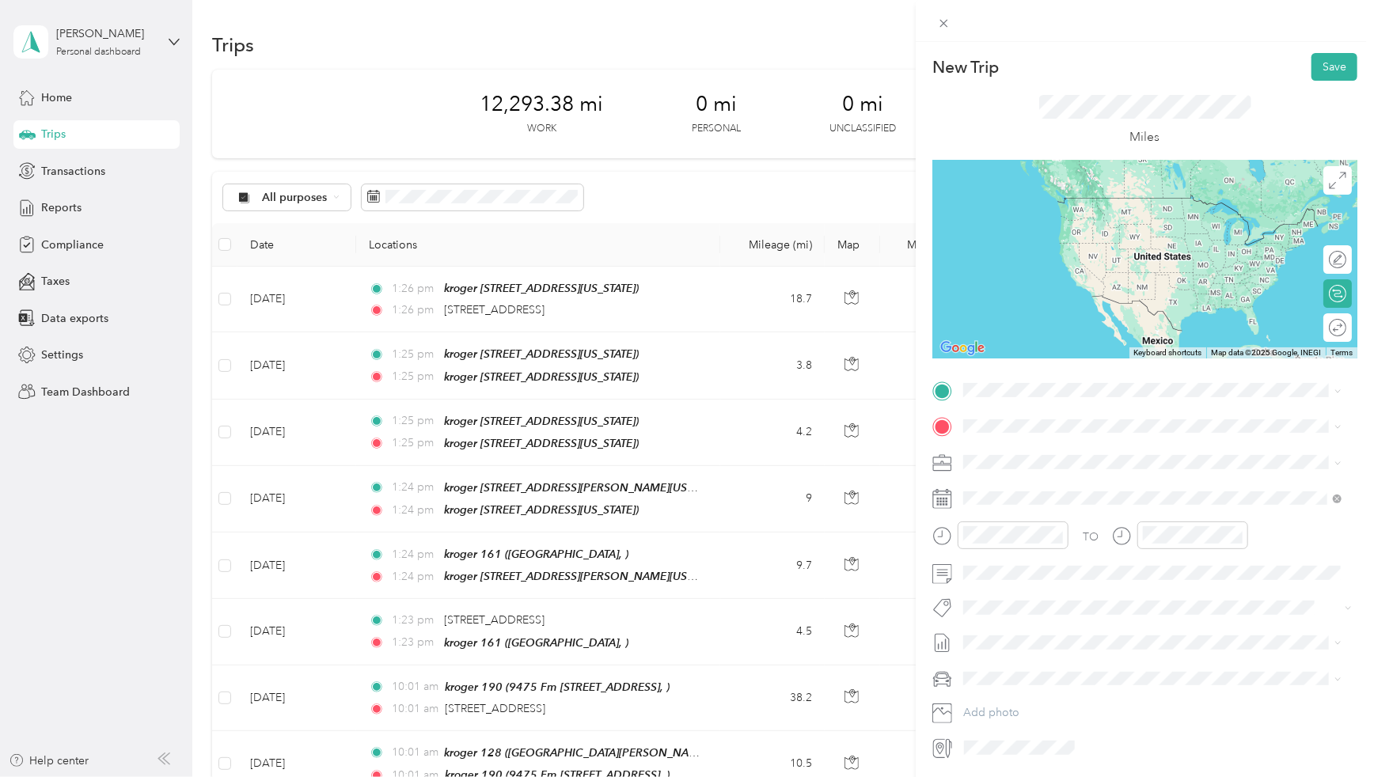
click at [1031, 451] on span "2002 Crescent Palm Court Houston, Texas 77077, United States" at bounding box center [1073, 443] width 158 height 14
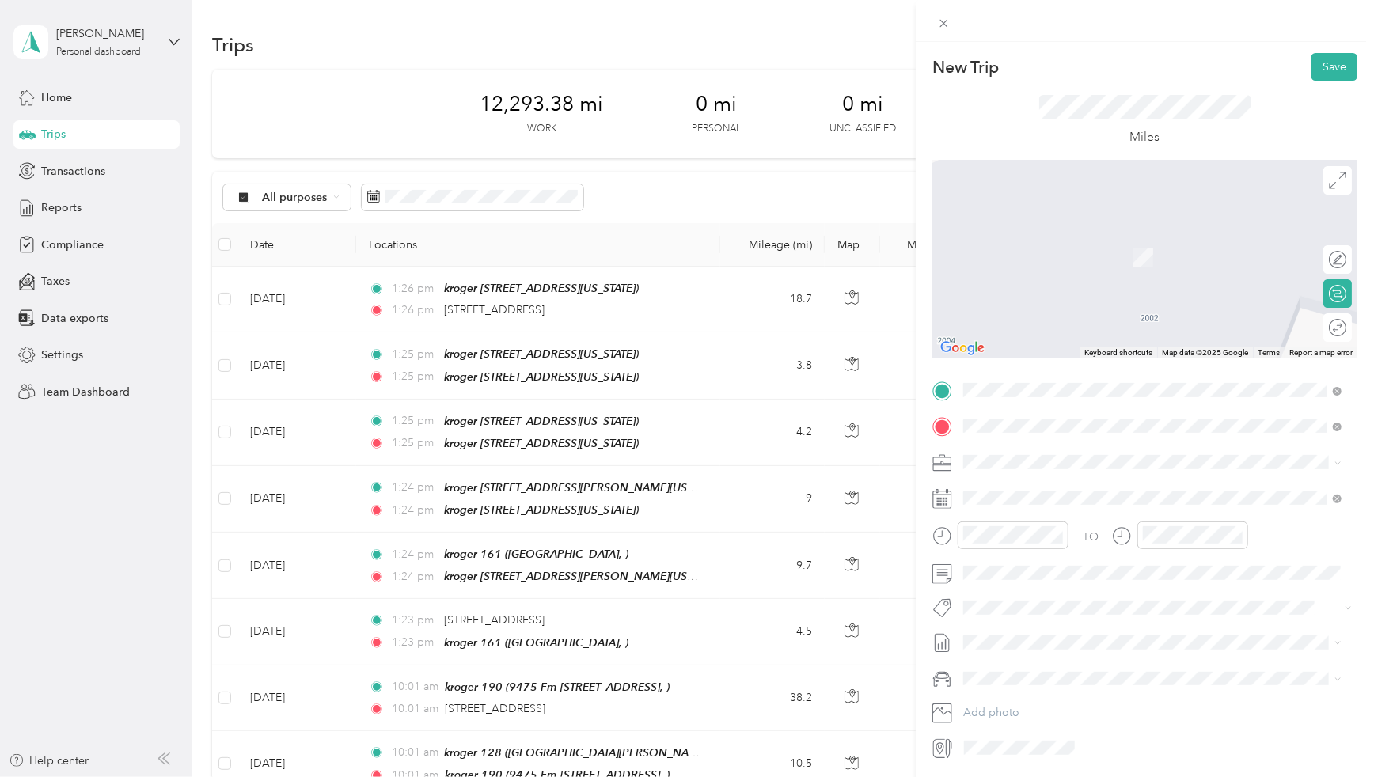
click at [1052, 489] on div "kroger 349" at bounding box center [1117, 489] width 246 height 14
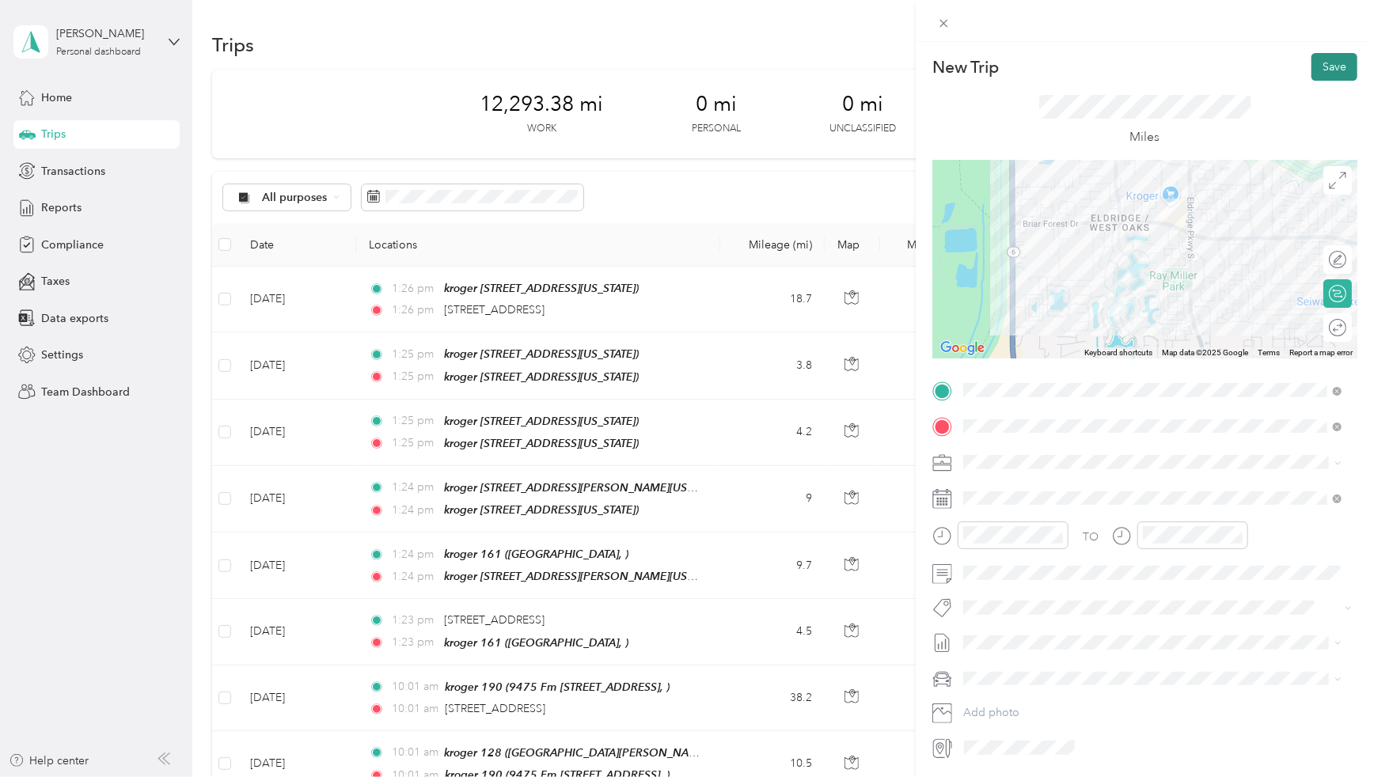
click at [1322, 67] on button "Save" at bounding box center [1335, 67] width 46 height 28
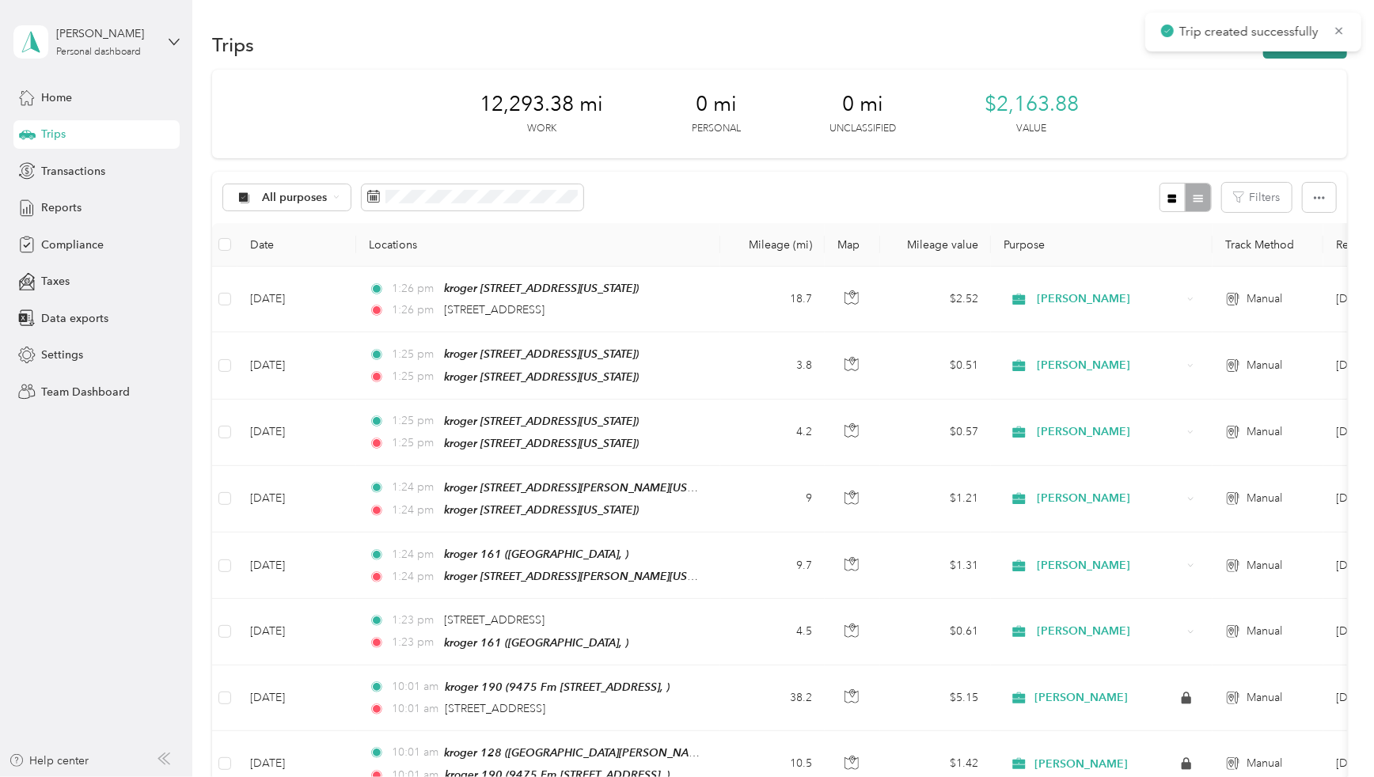
click at [1275, 55] on button "New trip" at bounding box center [1306, 45] width 84 height 28
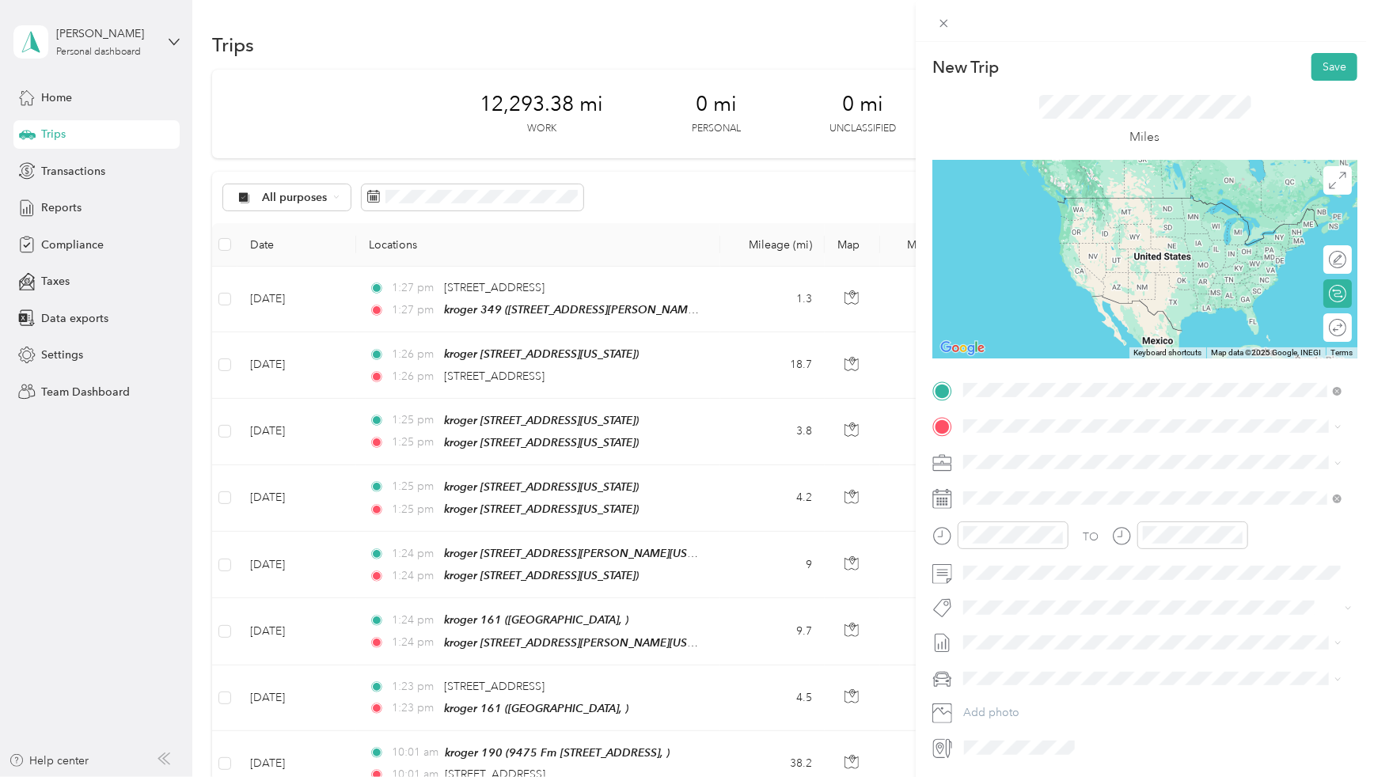
click at [1021, 459] on div "kroger 349 1520 Eldridge Pkwy, 77077, Houston, Texas, United States" at bounding box center [1117, 462] width 246 height 33
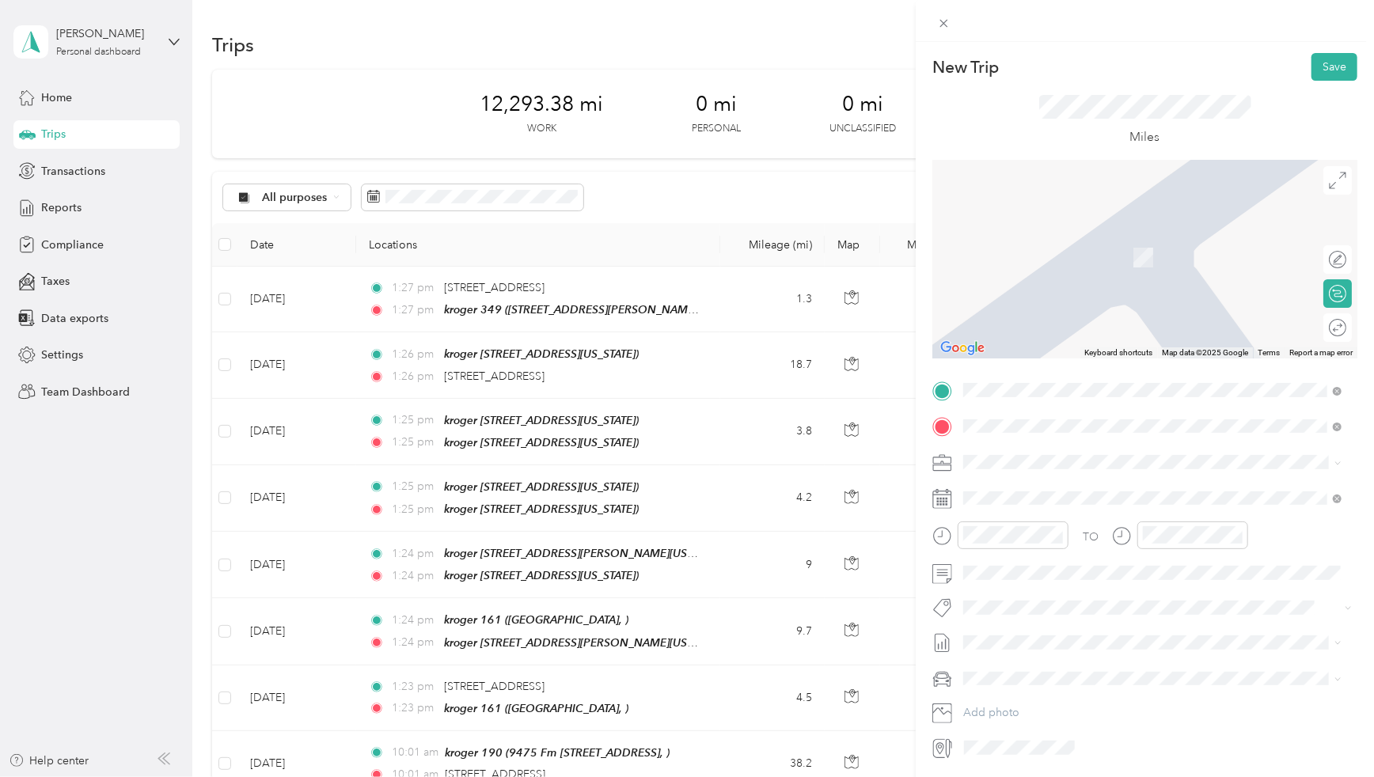
click at [1040, 507] on div "kroger 137 24350 Kuykendahl Rd Tomball TX" at bounding box center [1044, 498] width 101 height 33
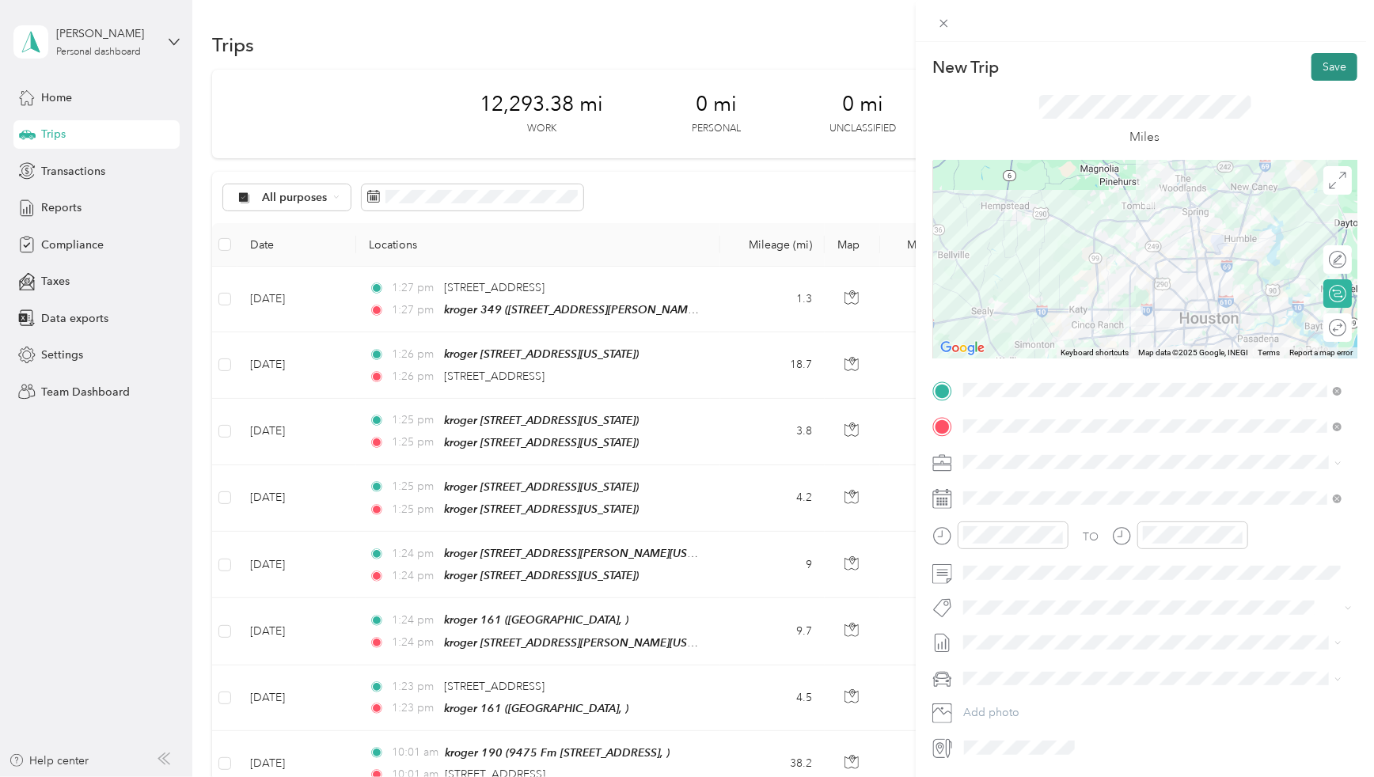
click at [1312, 69] on button "Save" at bounding box center [1335, 67] width 46 height 28
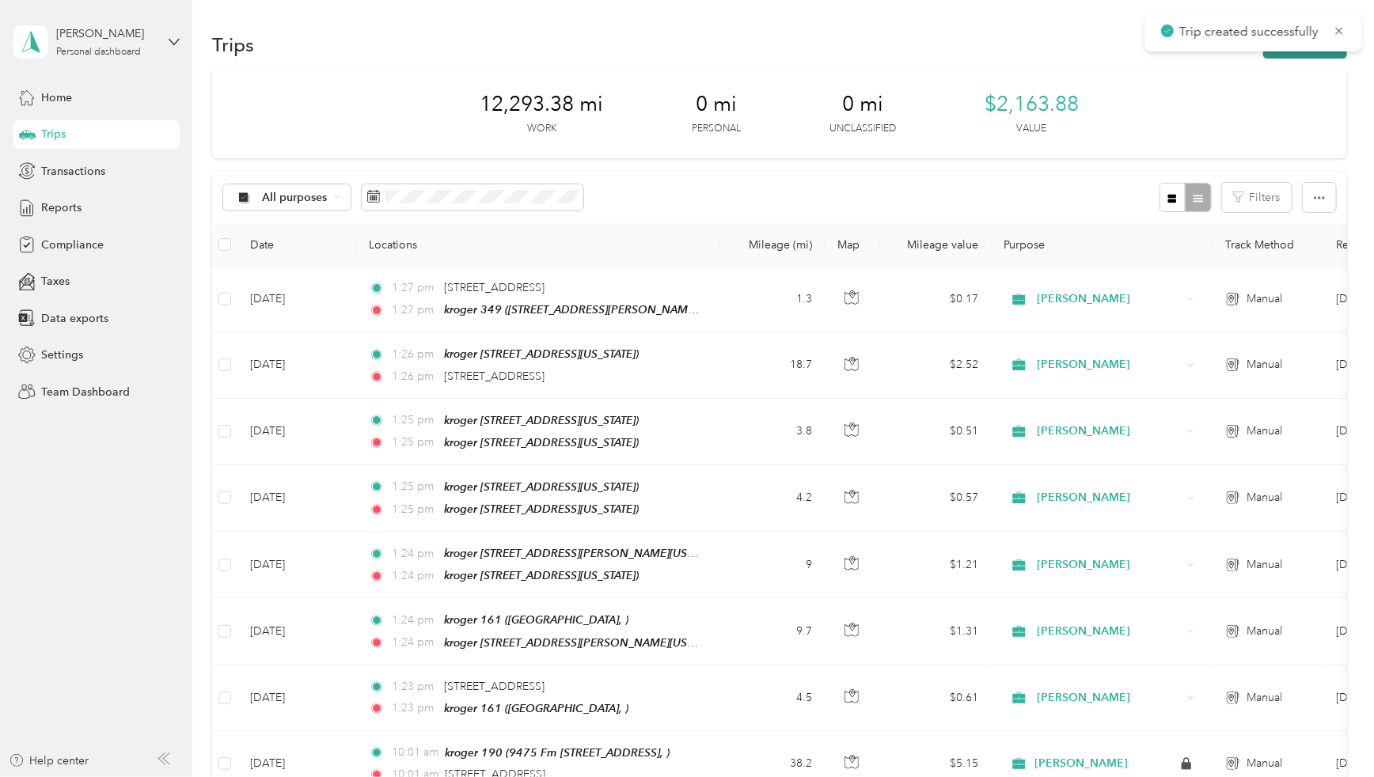
click at [1295, 54] on button "New trip" at bounding box center [1306, 45] width 84 height 28
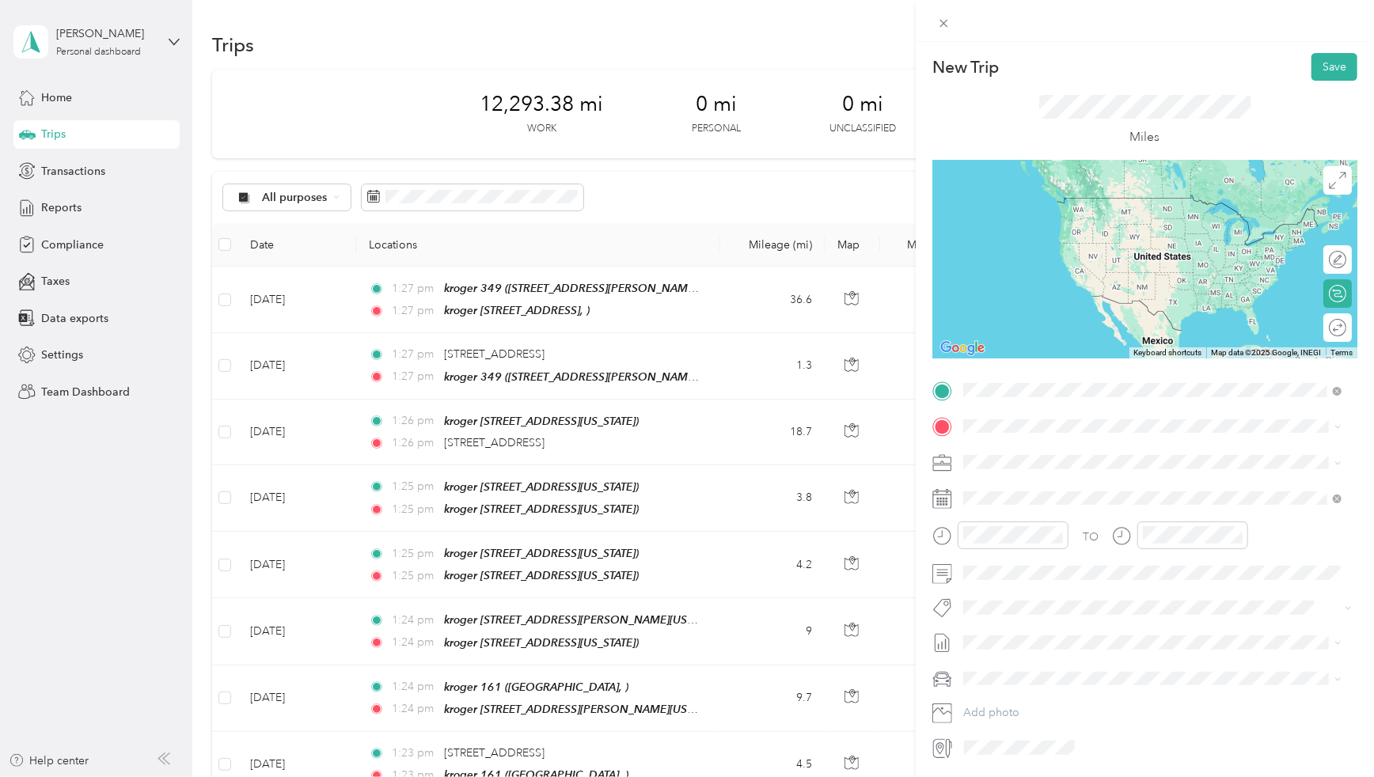
click at [1021, 462] on div "kroger 137 24350 Kuykendahl Rd Tomball TX" at bounding box center [1044, 462] width 101 height 33
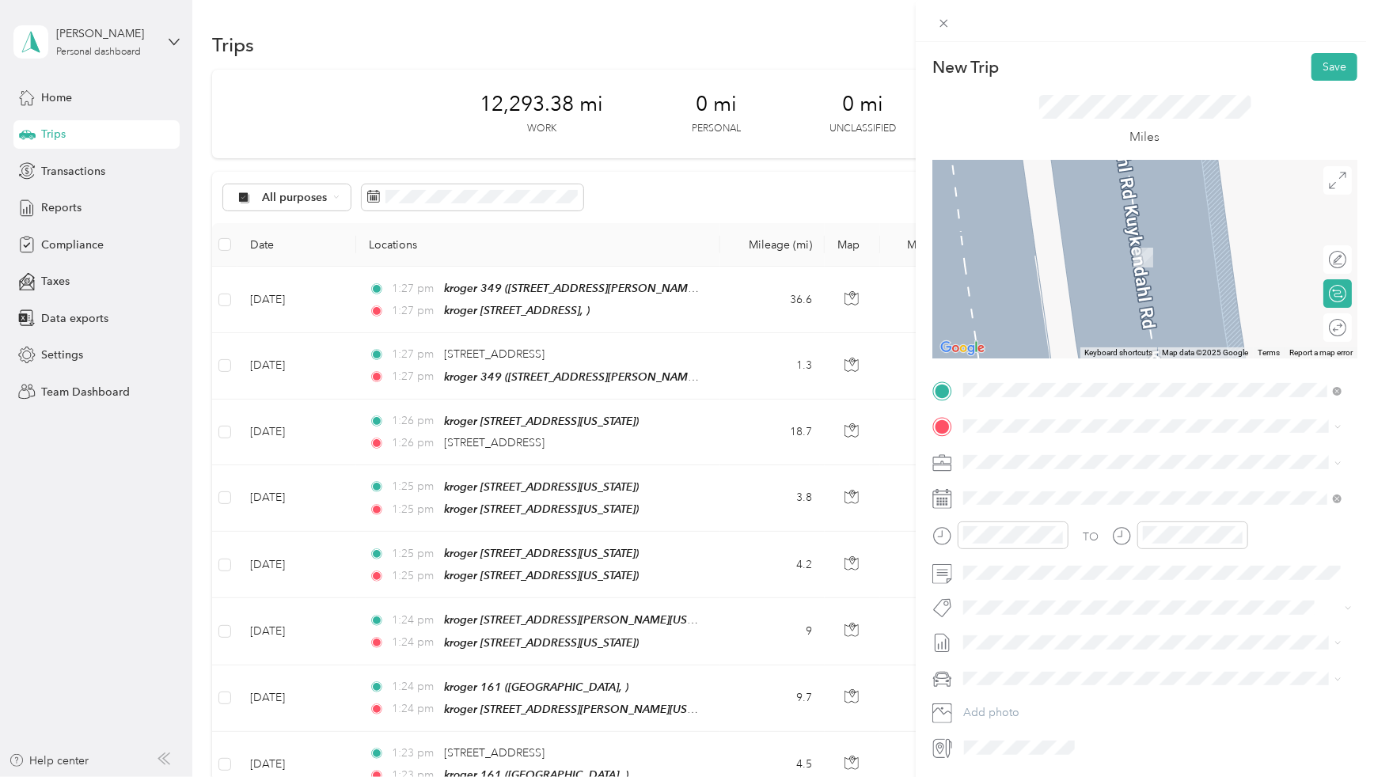
click at [1066, 499] on div "kroger 373 2301 Rayford Rd Spring TX" at bounding box center [1088, 493] width 188 height 33
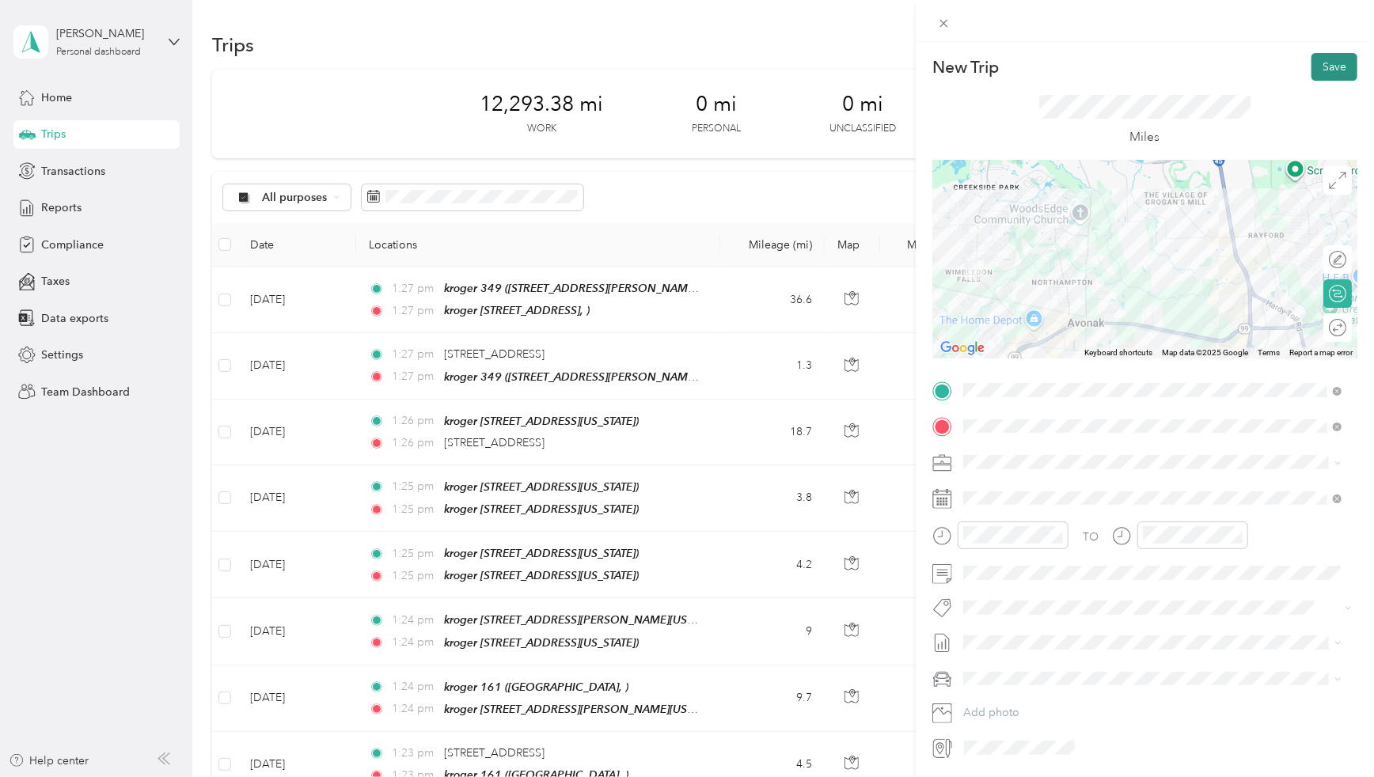
click at [1325, 68] on button "Save" at bounding box center [1335, 67] width 46 height 28
click at [1316, 68] on button "Save" at bounding box center [1335, 67] width 46 height 28
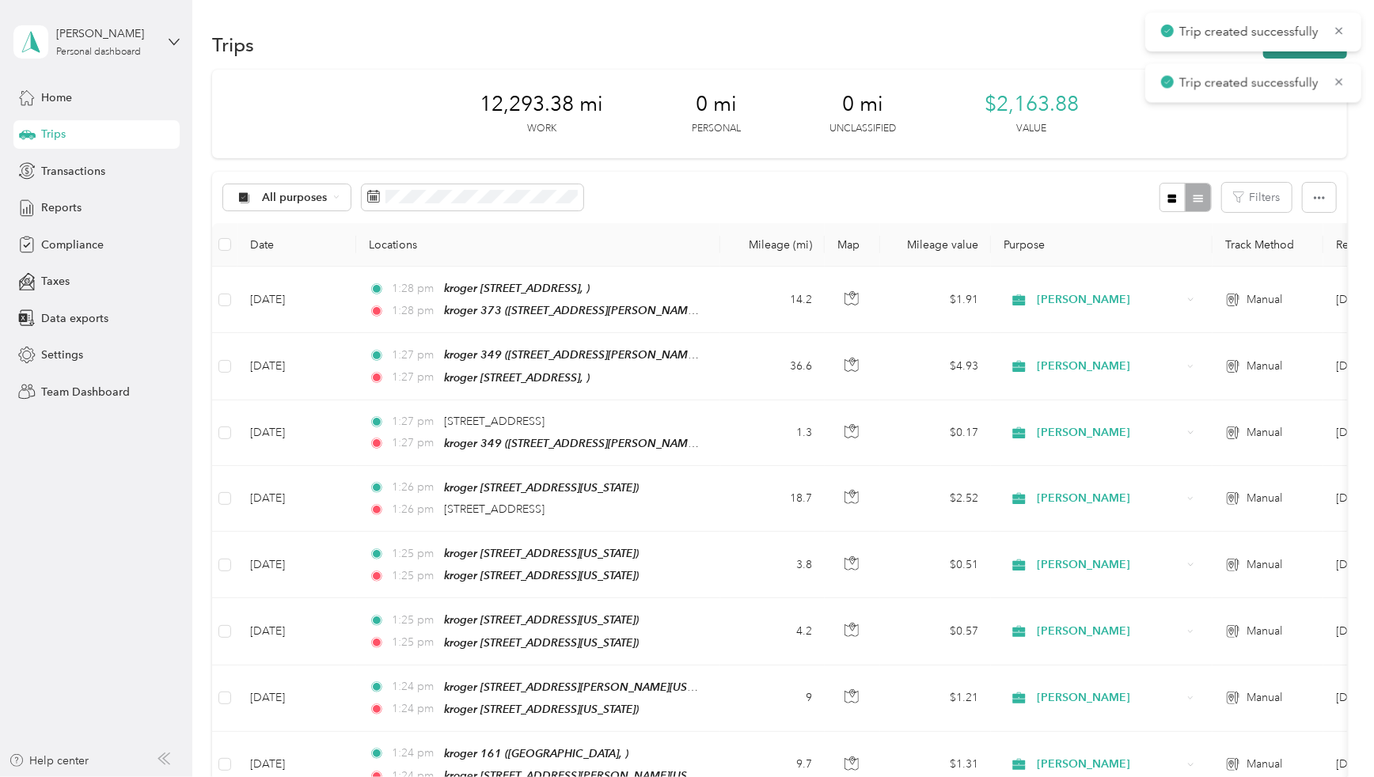
click at [1278, 55] on icon "button" at bounding box center [1281, 45] width 18 height 18
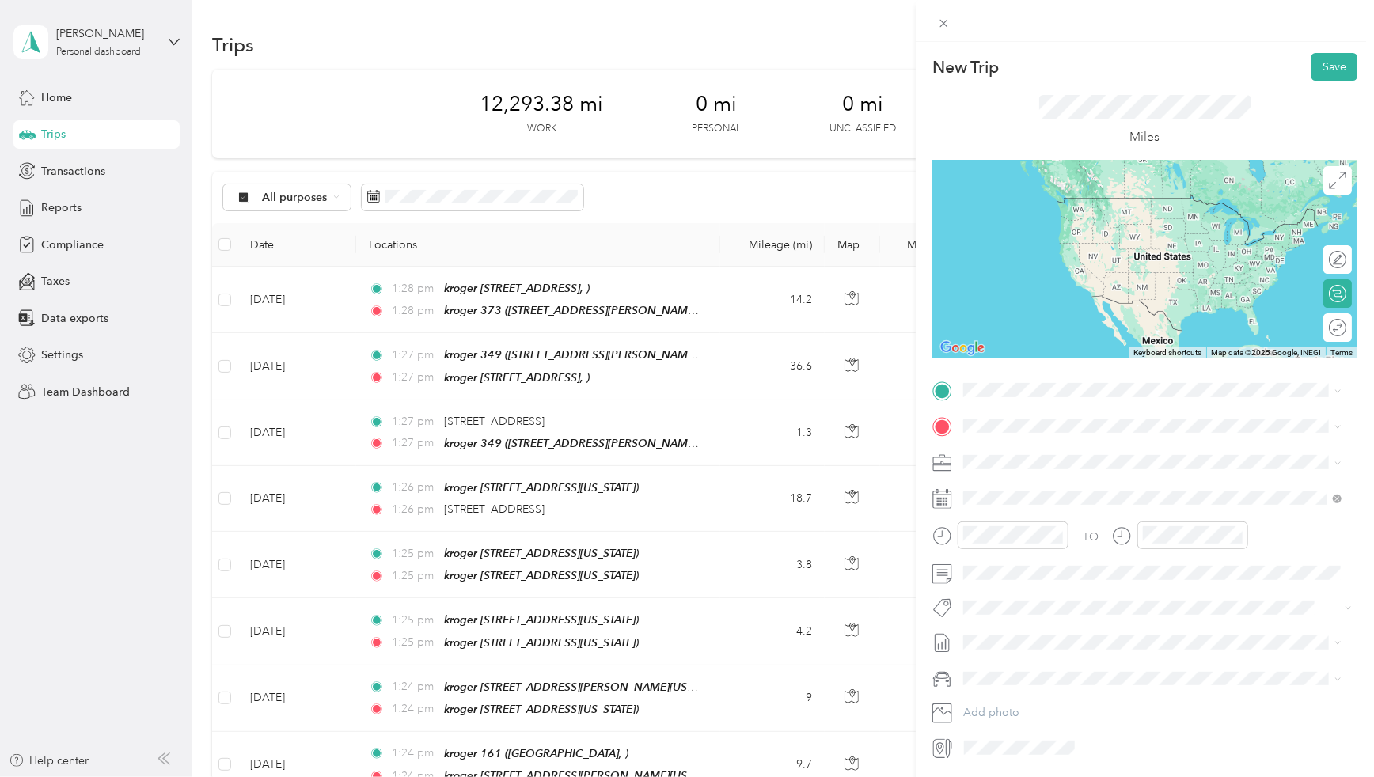
click at [1021, 461] on div "kroger 373 2301 Rayford Rd Spring TX" at bounding box center [1088, 460] width 188 height 33
